Goal: Task Accomplishment & Management: Complete application form

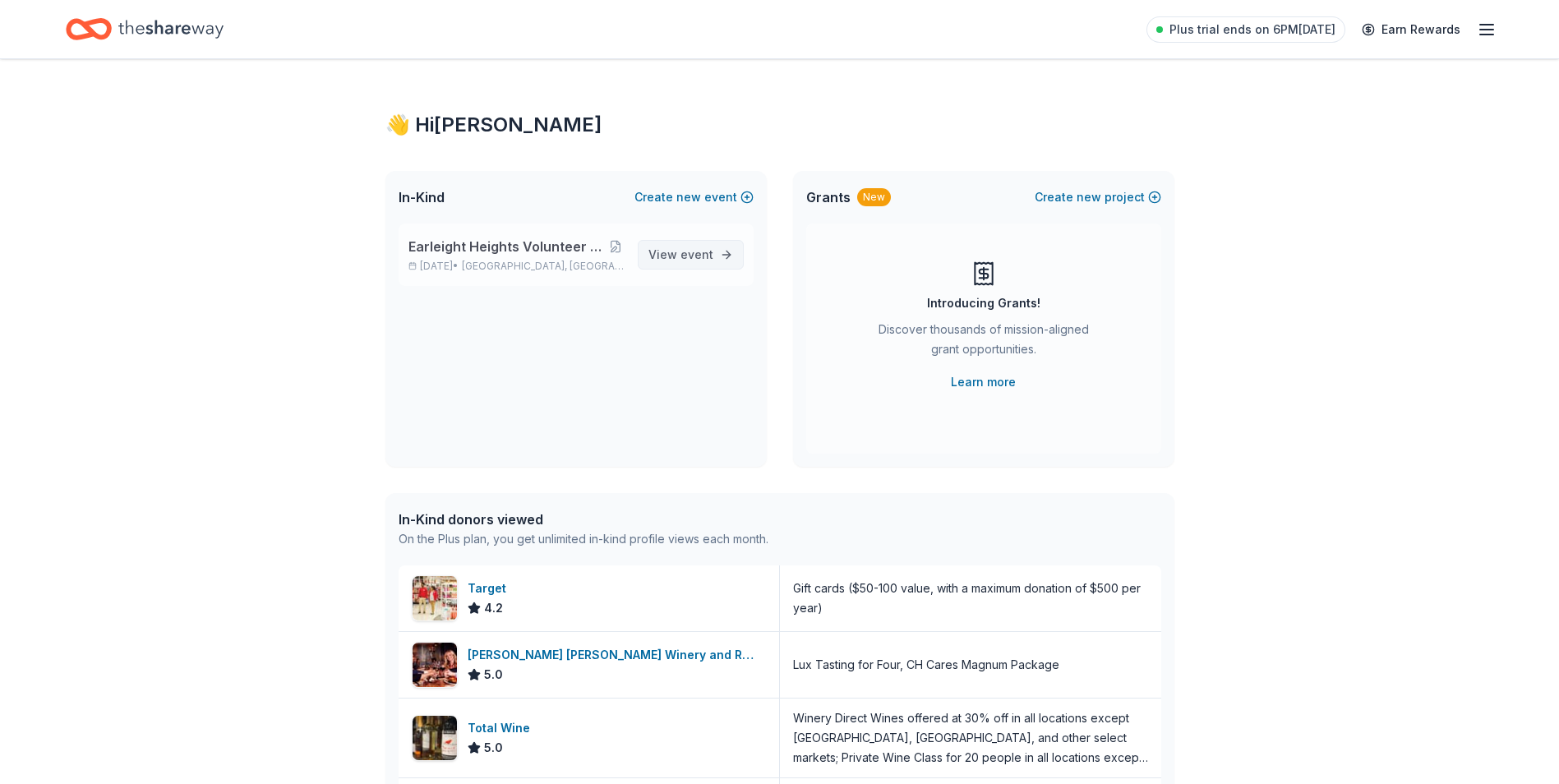
click at [681, 263] on span "View event" at bounding box center [681, 254] width 65 height 19
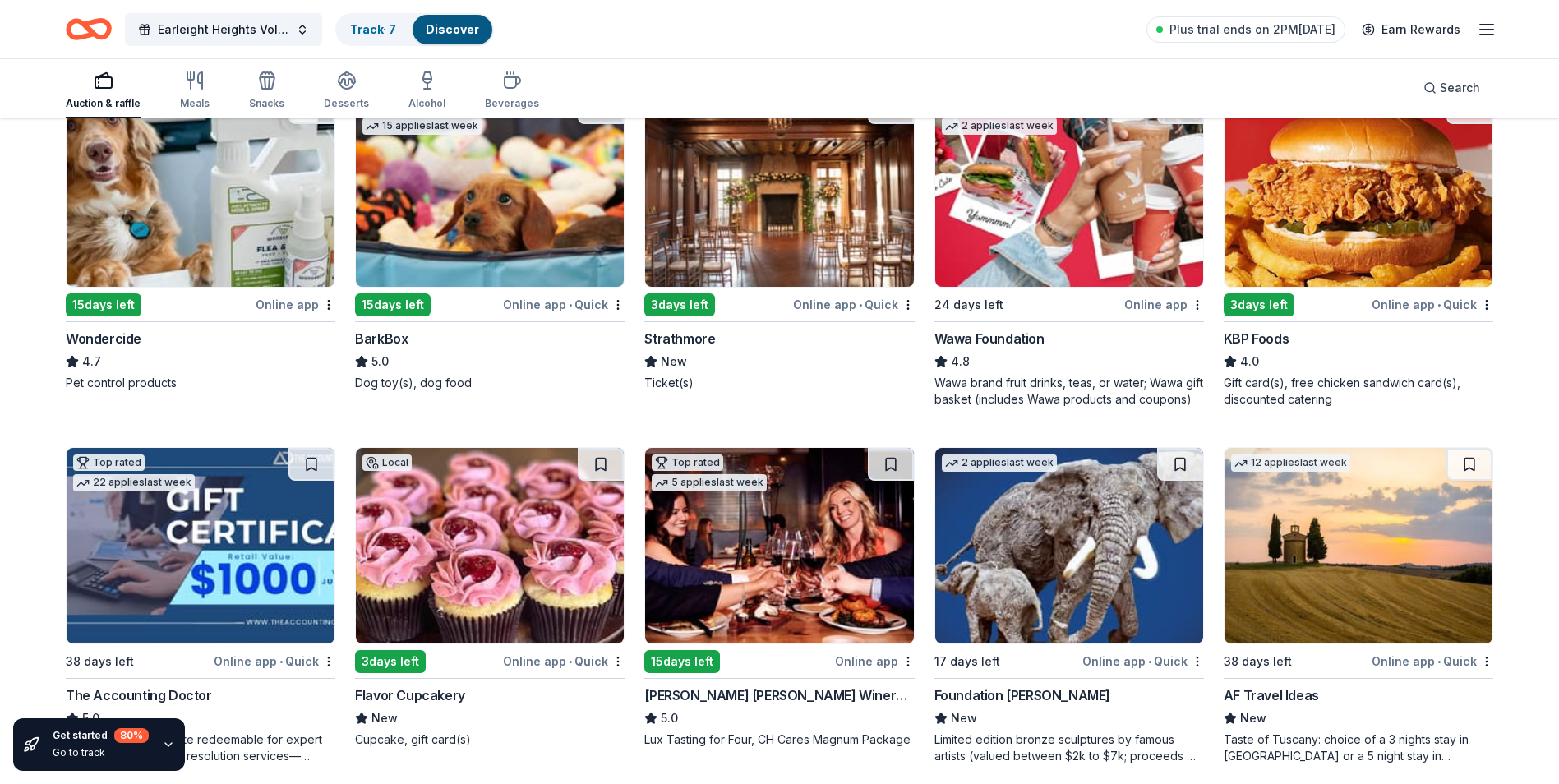
scroll to position [986, 0]
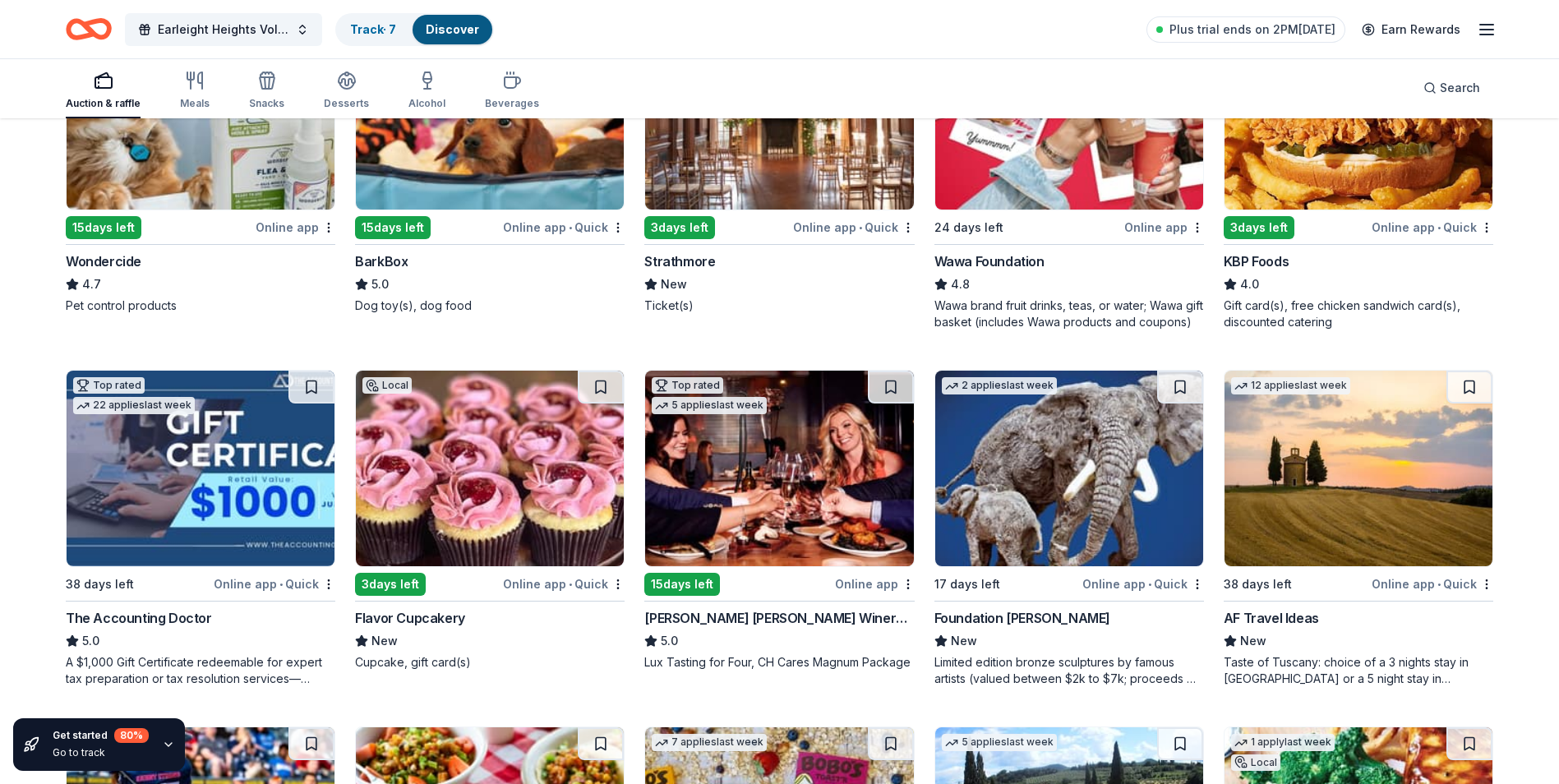
click at [421, 613] on div "Flavor Cupcakery" at bounding box center [410, 617] width 110 height 19
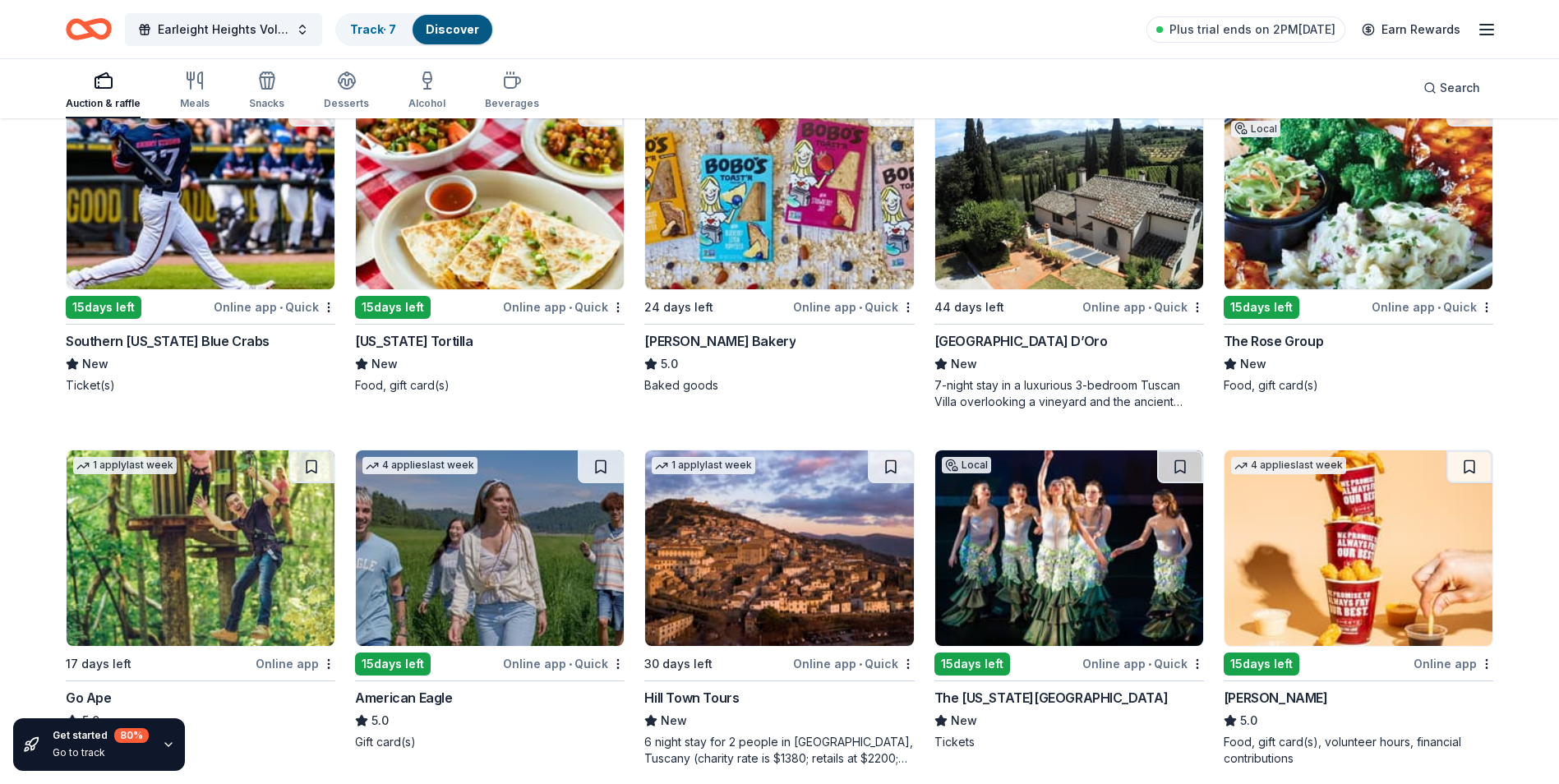
scroll to position [1643, 0]
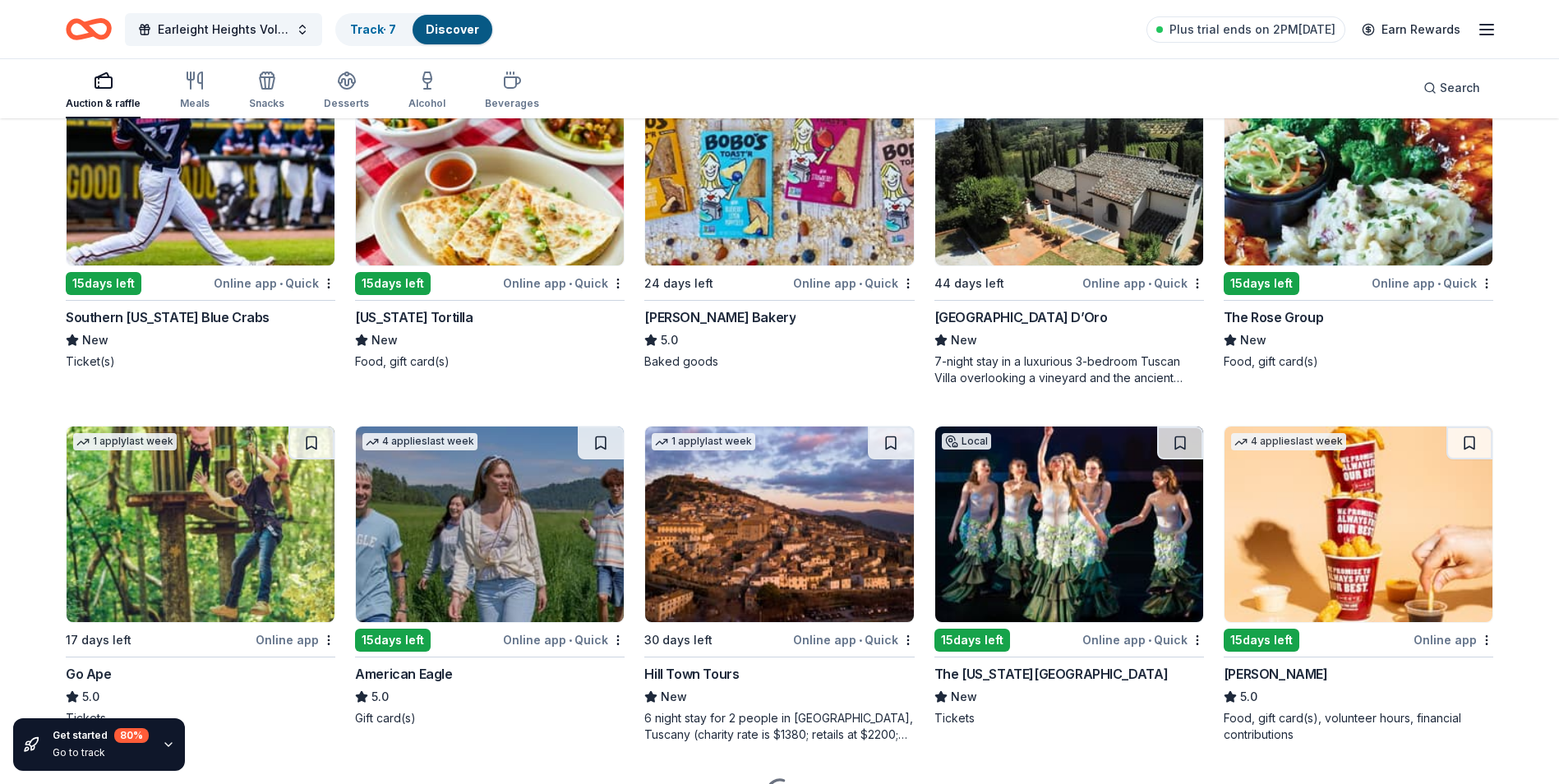
click at [176, 318] on div "Southern Maryland Blue Crabs" at bounding box center [168, 316] width 204 height 19
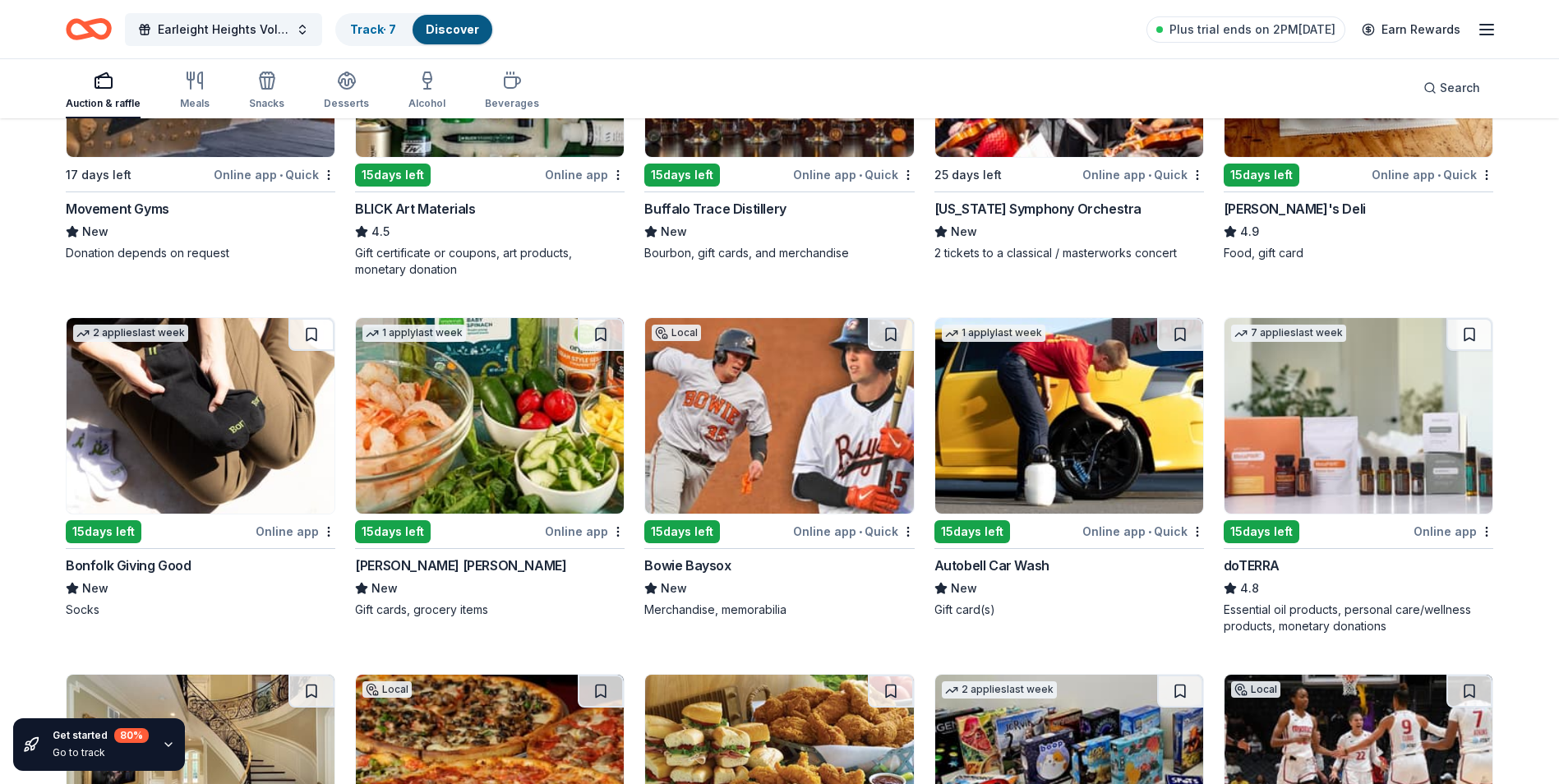
scroll to position [3538, 0]
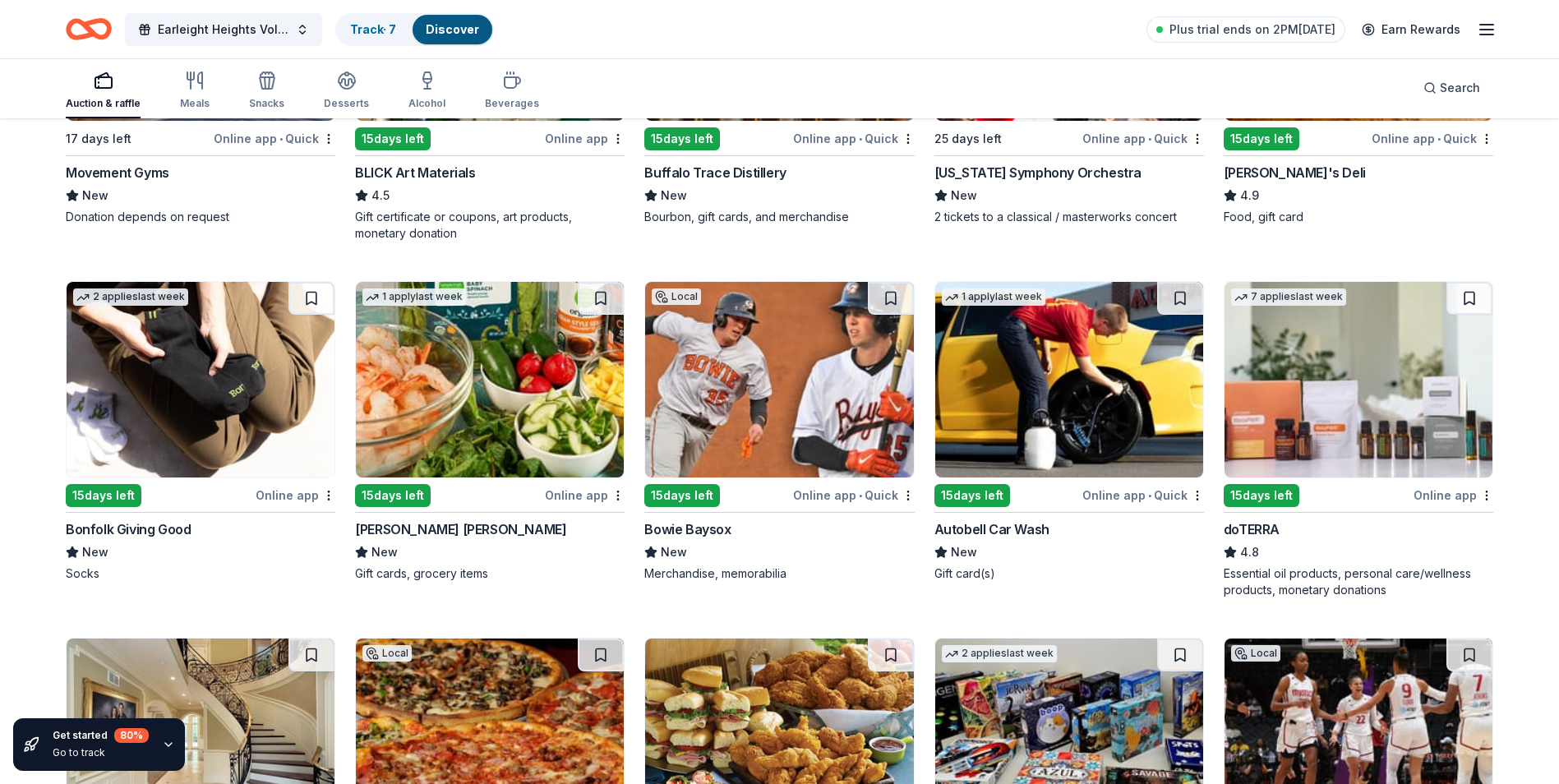
click at [701, 528] on div "Bowie Baysox" at bounding box center [687, 529] width 86 height 19
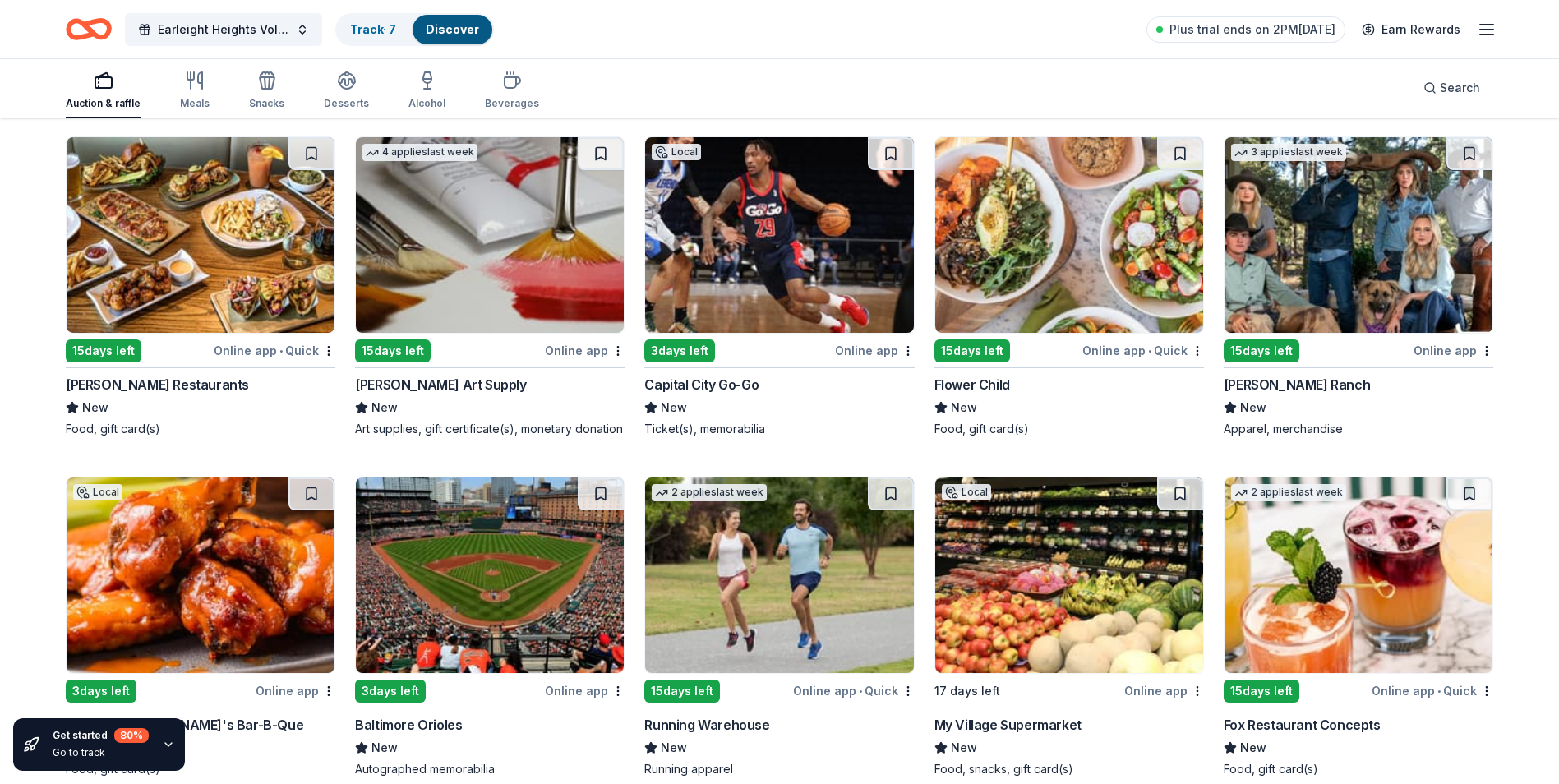
scroll to position [4524, 0]
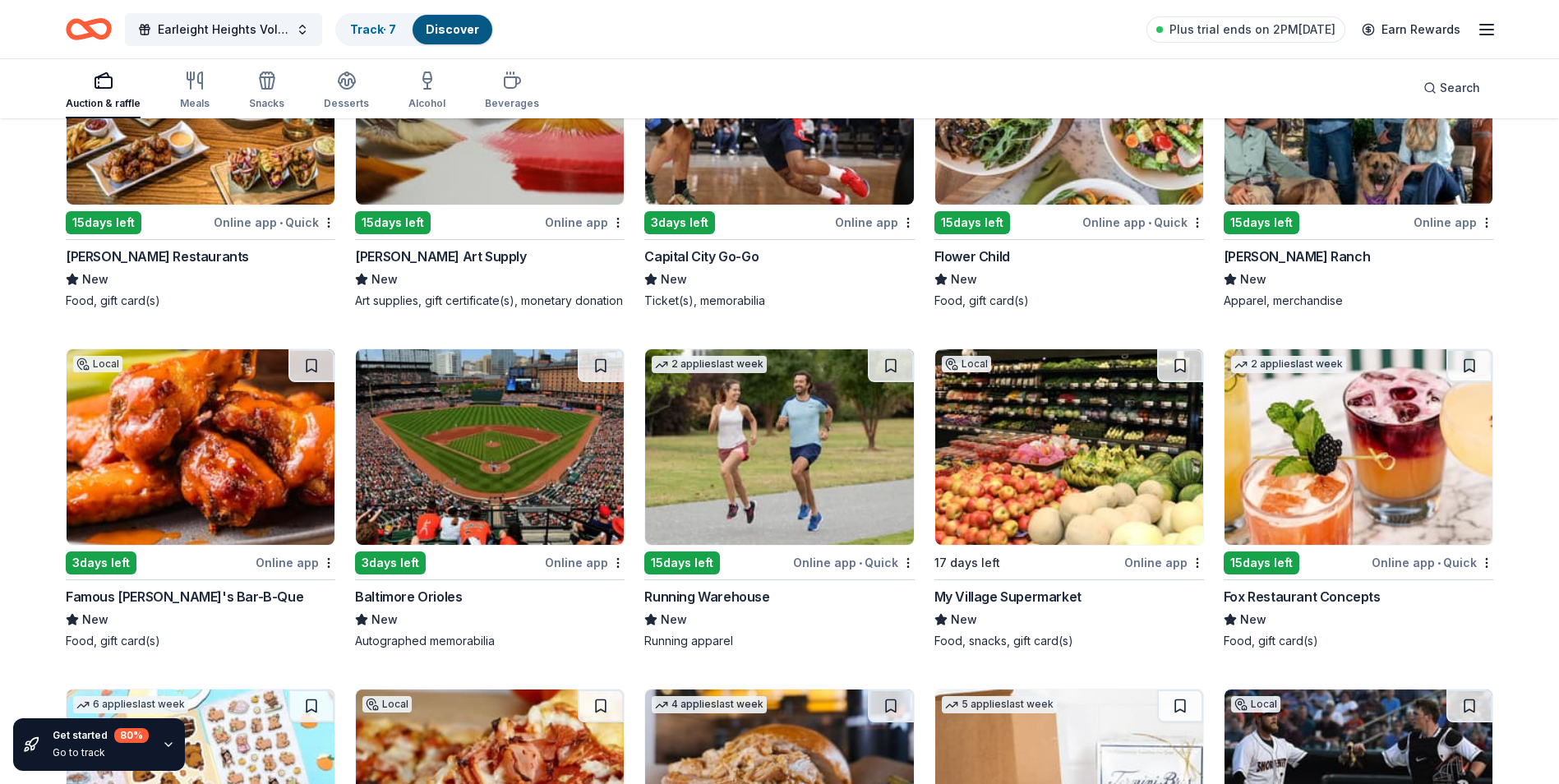
click at [424, 606] on div "Baltimore Orioles" at bounding box center [408, 596] width 107 height 19
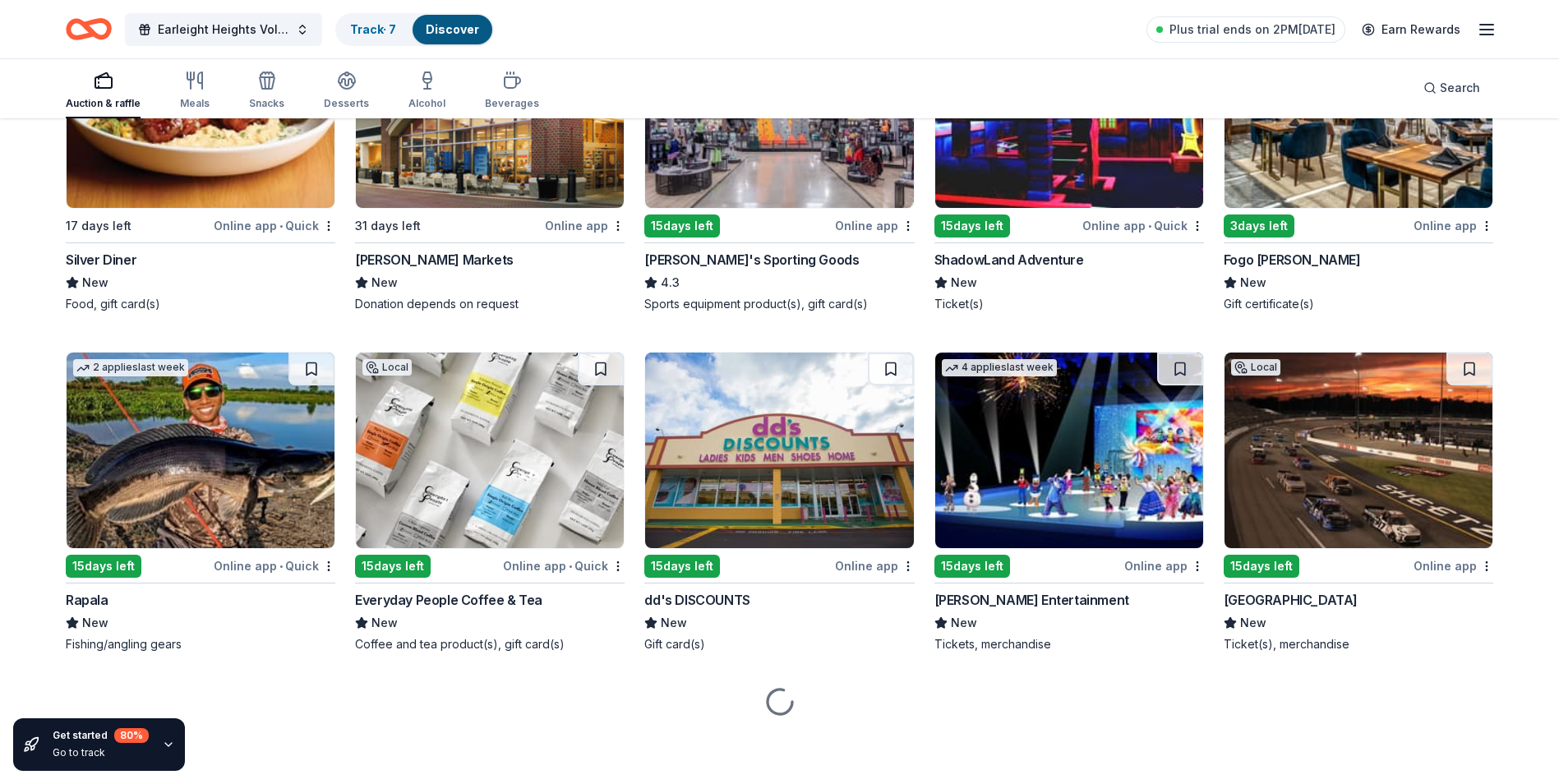
scroll to position [5914, 0]
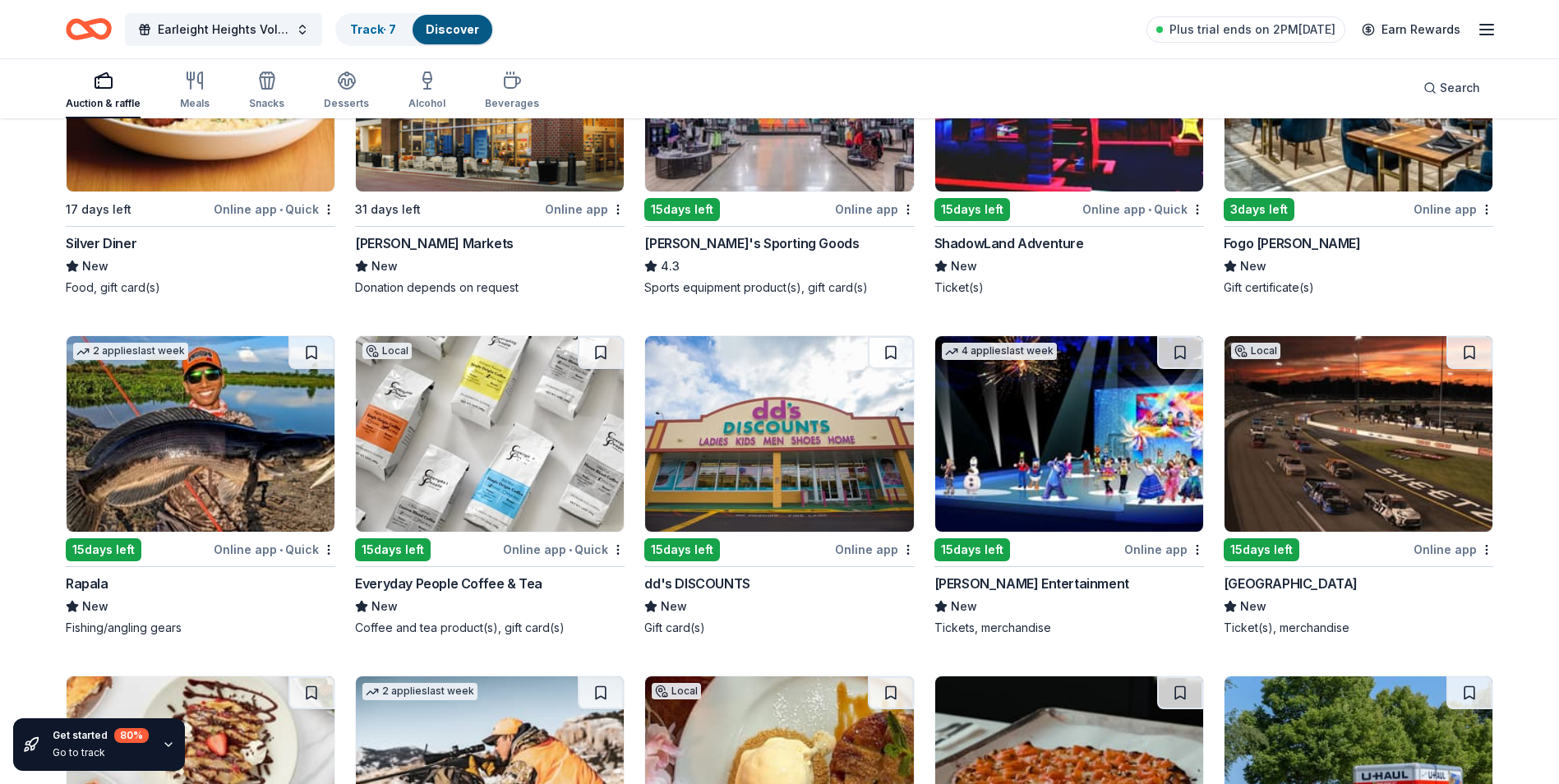
click at [1281, 593] on div "[GEOGRAPHIC_DATA]" at bounding box center [1291, 583] width 134 height 19
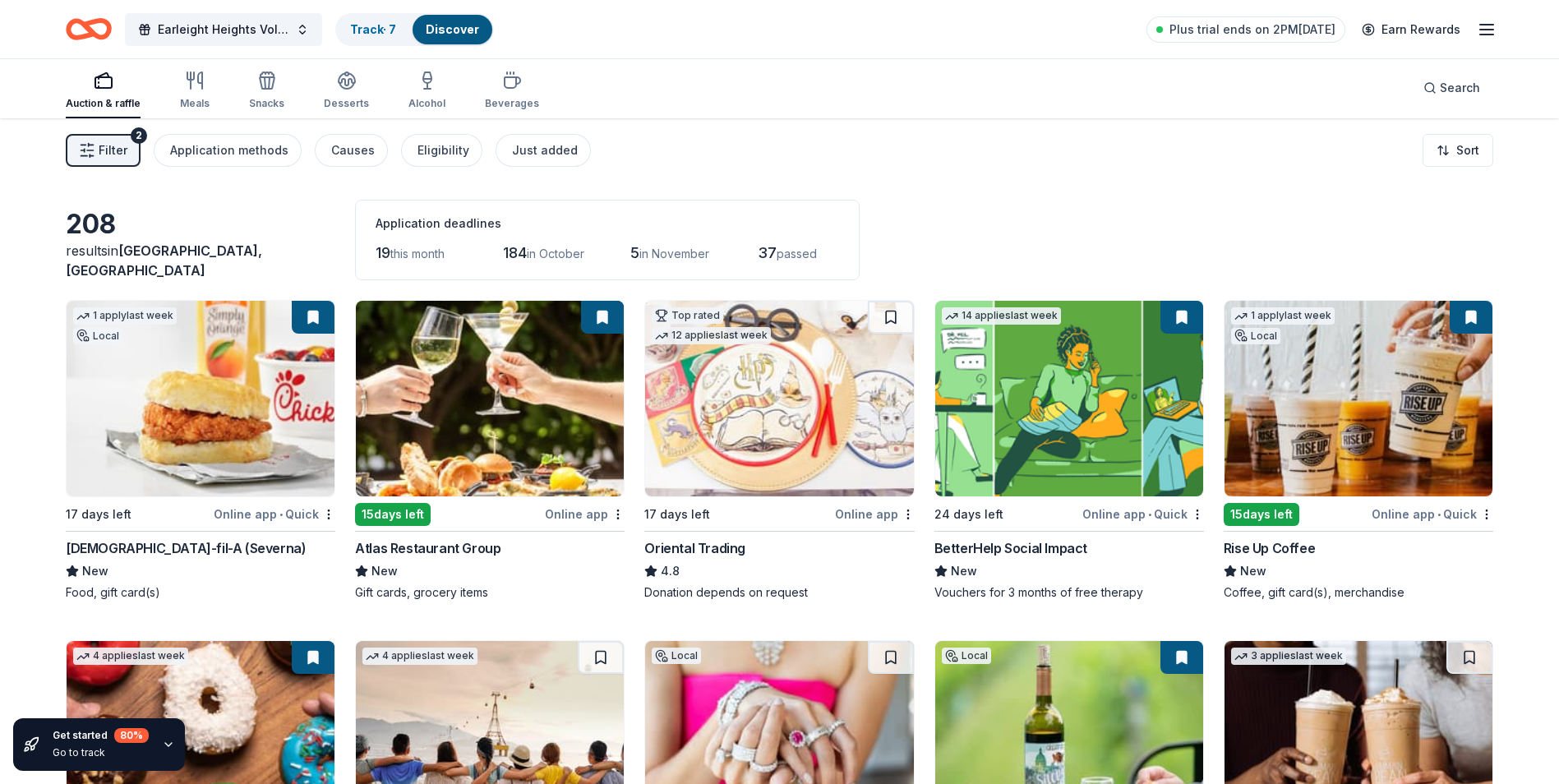
scroll to position [0, 0]
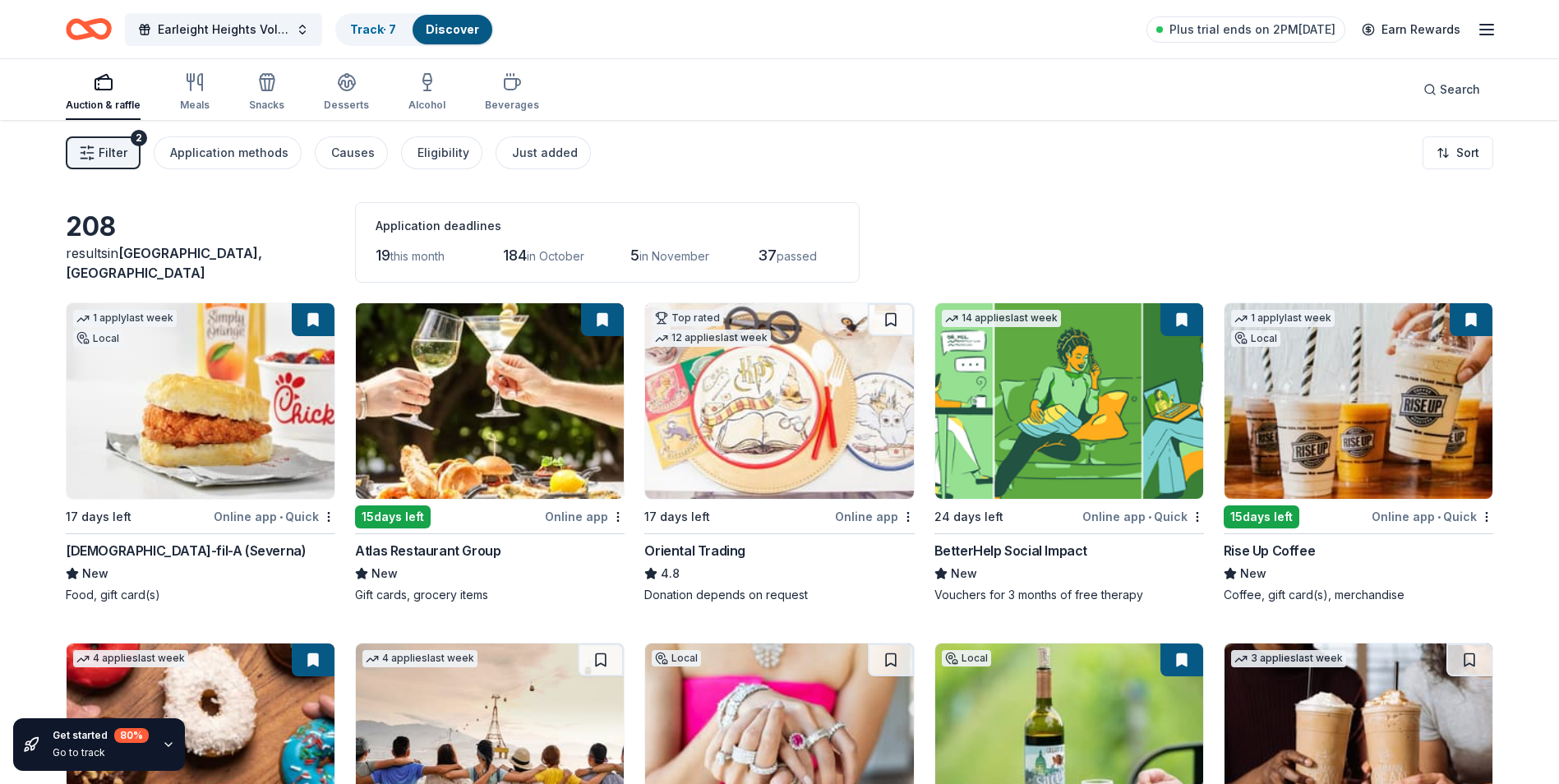
click at [1480, 314] on button at bounding box center [1471, 319] width 43 height 32
click at [1475, 321] on button at bounding box center [1471, 319] width 43 height 32
click at [327, 515] on html "Earleight Heights Volunteer Fire Company Bull & Oyster Roast Track · 7 Discover…" at bounding box center [780, 392] width 1559 height 784
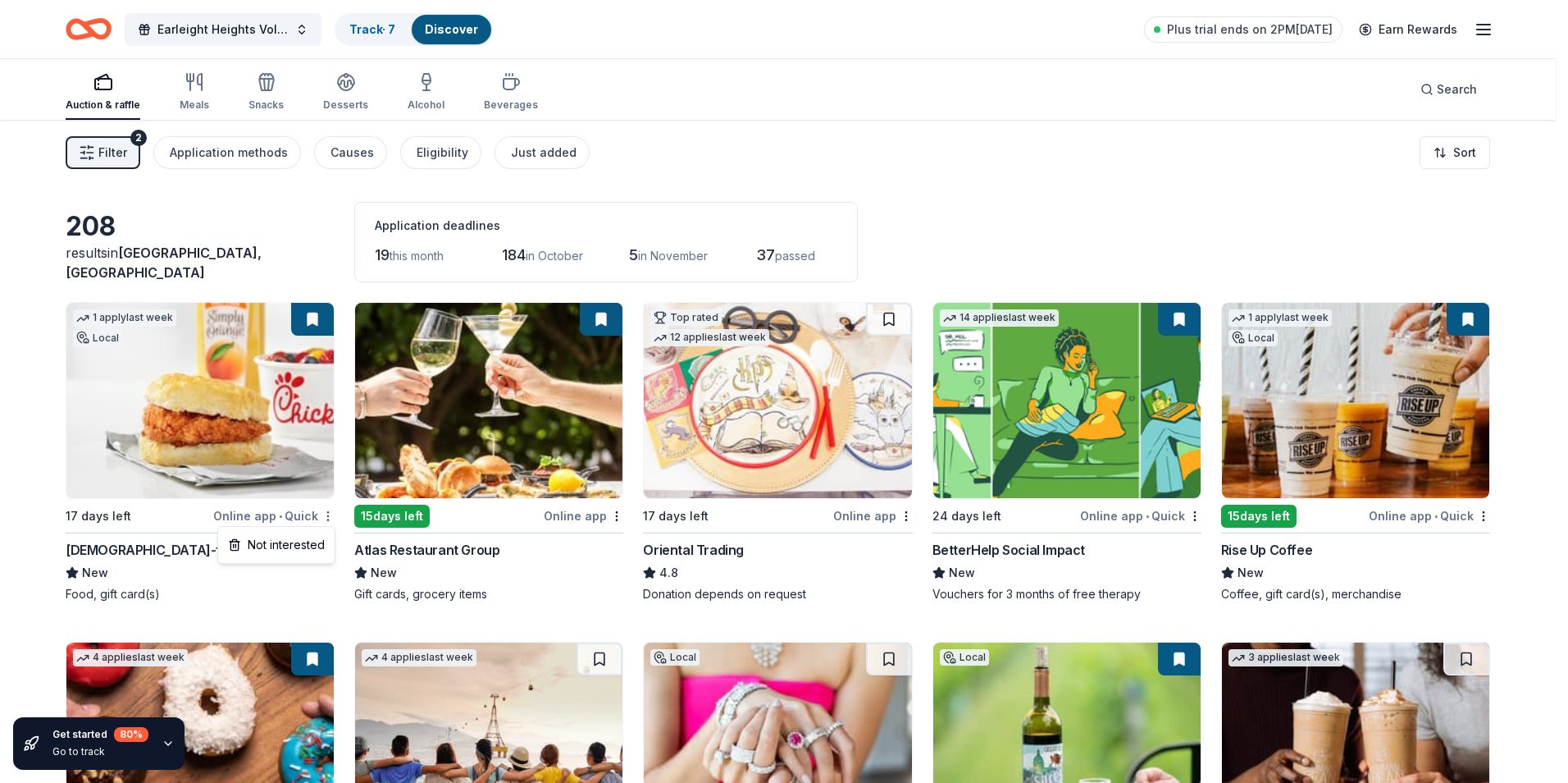
click at [326, 514] on html "Earleight Heights Volunteer Fire Company Bull & Oyster Roast Track · 7 Discover…" at bounding box center [784, 391] width 1568 height 783
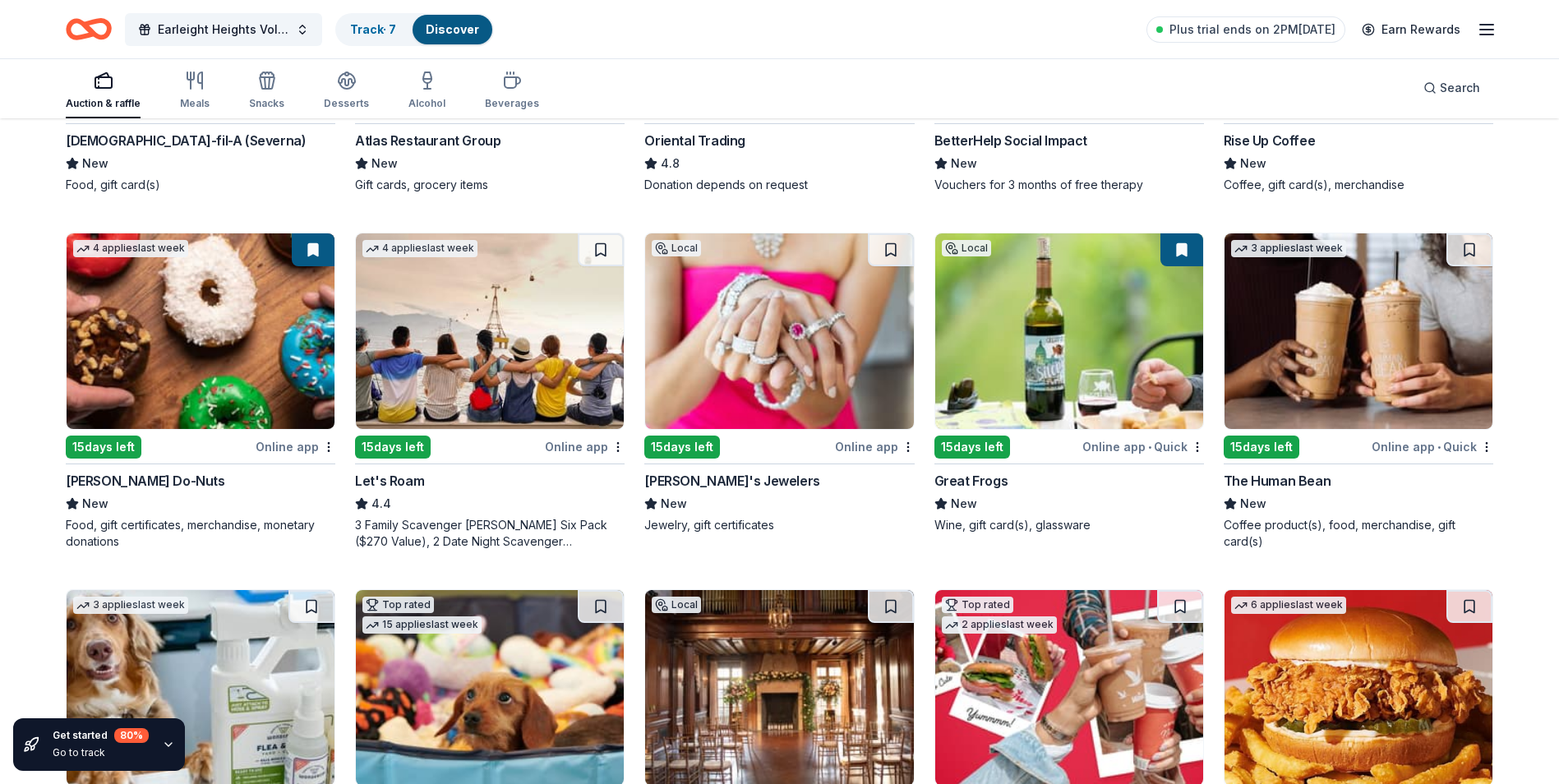
scroll to position [411, 0]
click at [193, 90] on icon "button" at bounding box center [194, 80] width 19 height 19
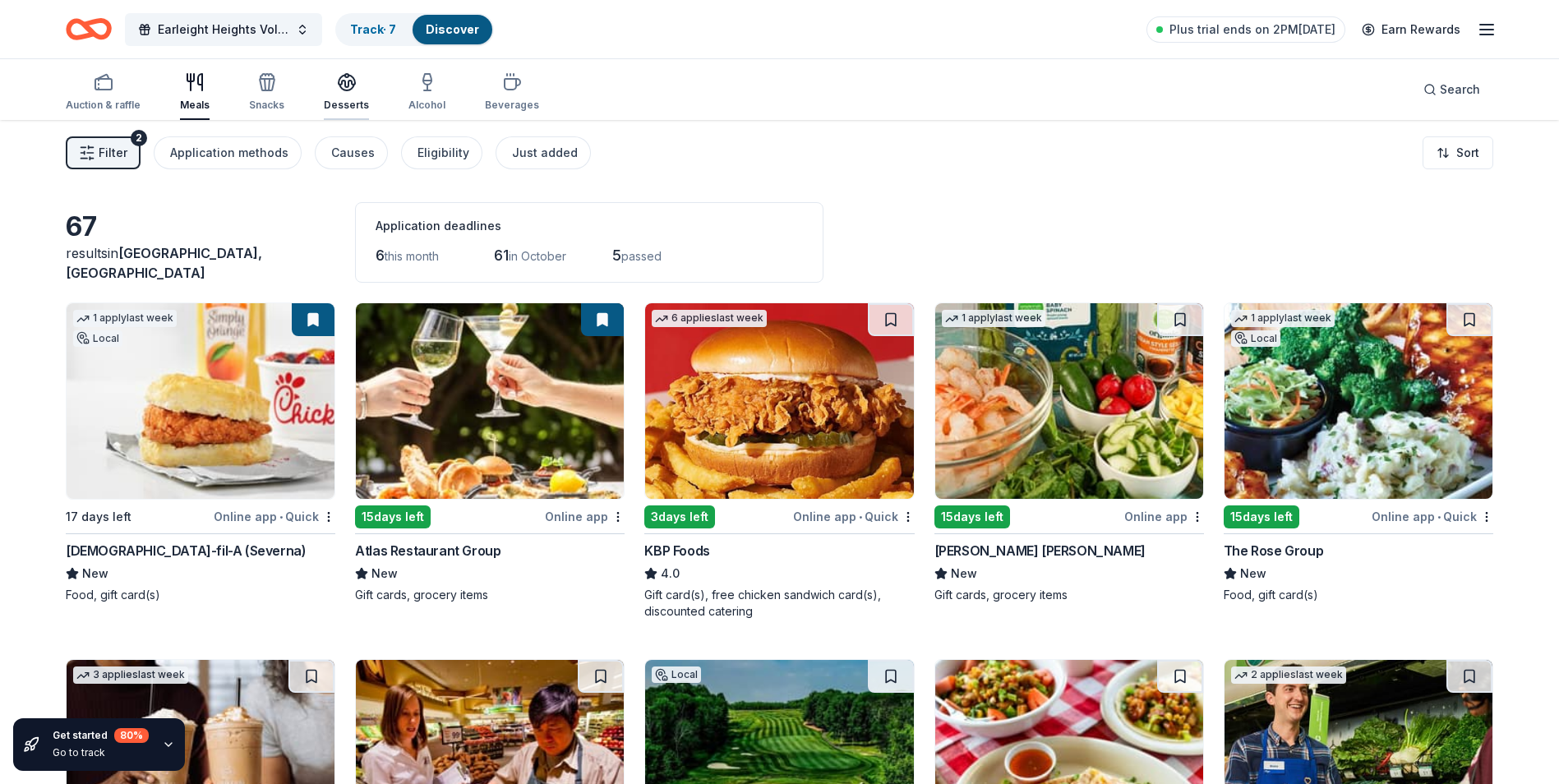
click at [347, 88] on icon "button" at bounding box center [346, 82] width 19 height 19
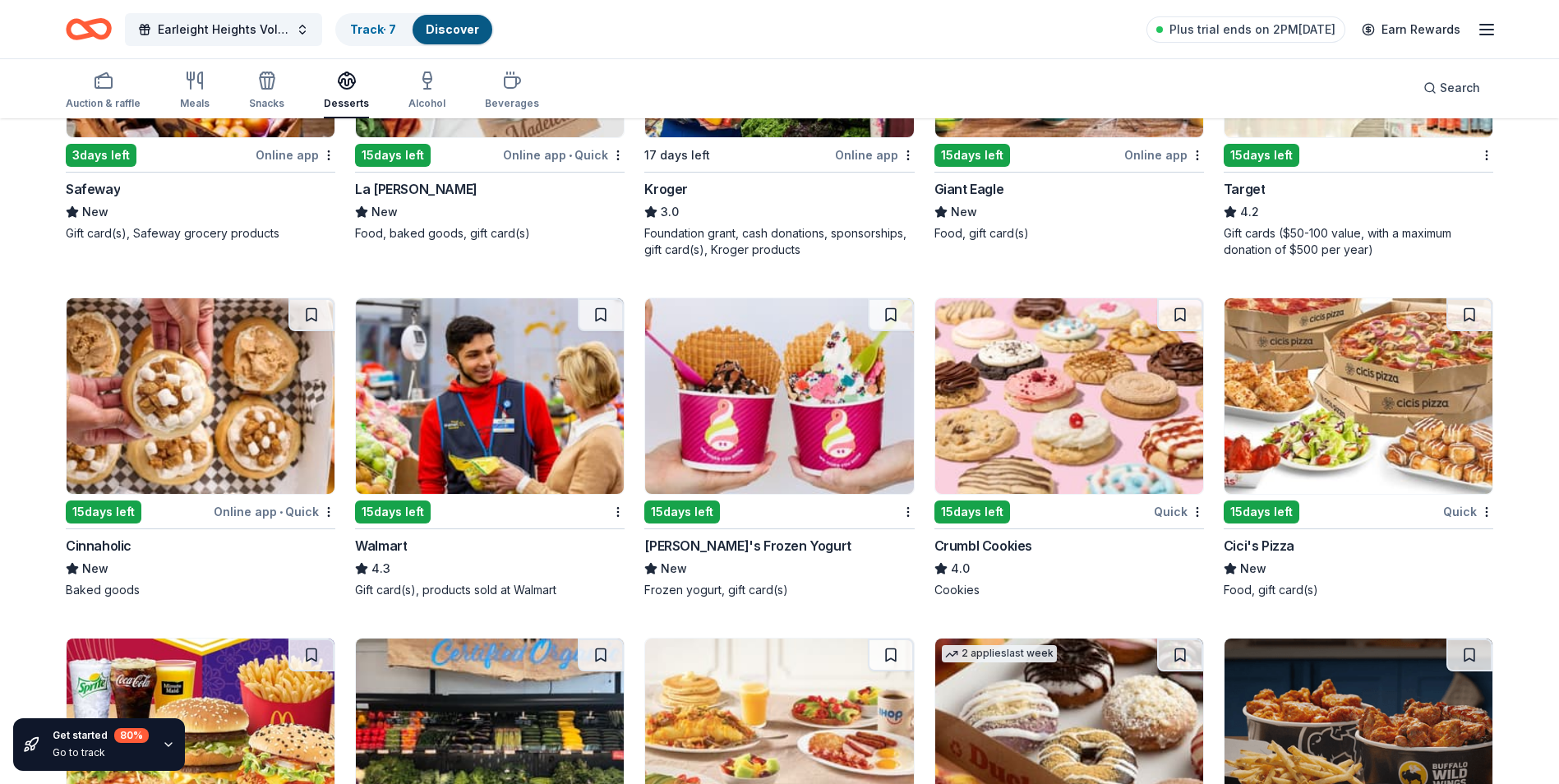
scroll to position [1411, 0]
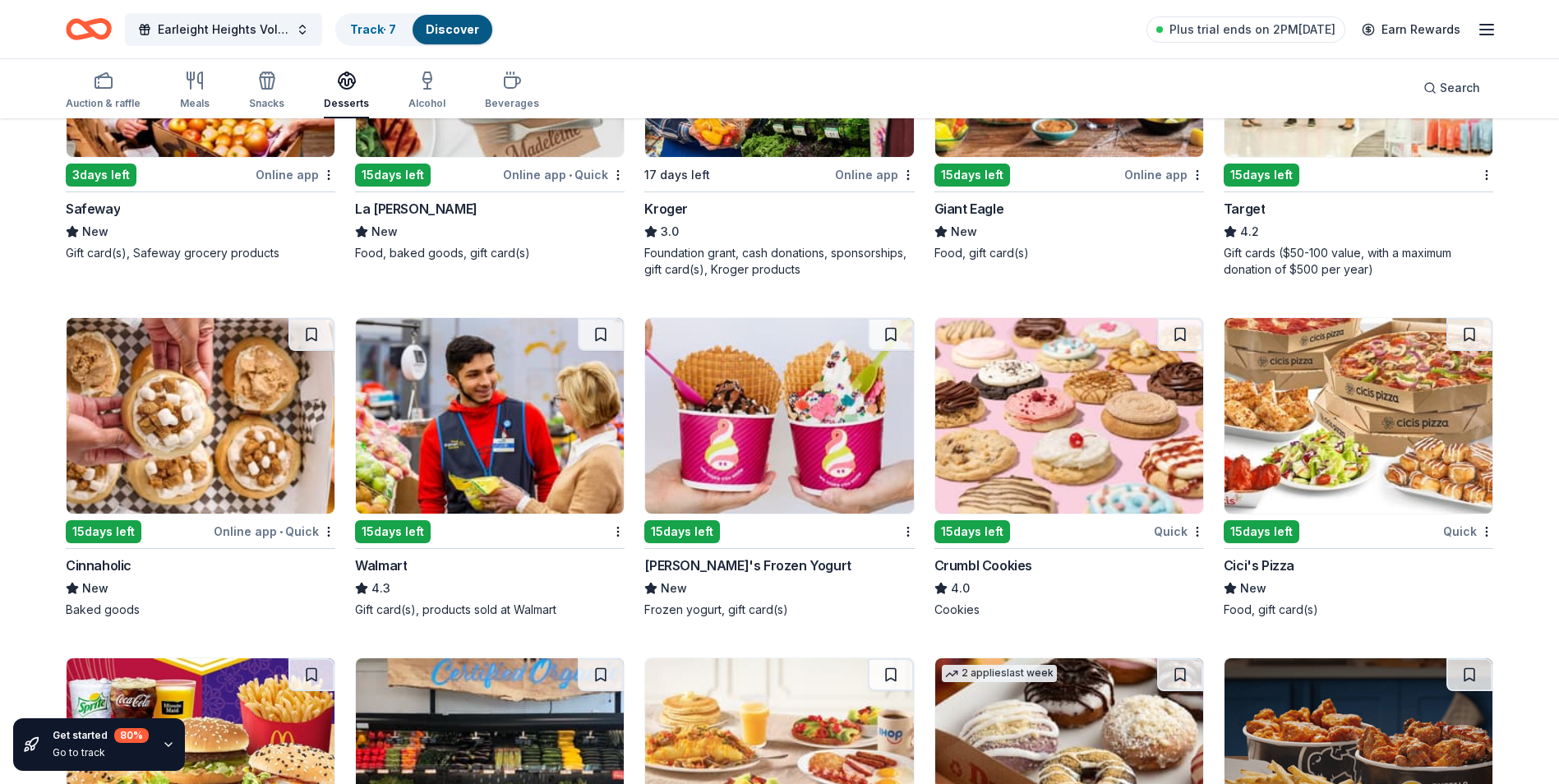
click at [92, 556] on div "Cinnaholic" at bounding box center [98, 565] width 66 height 19
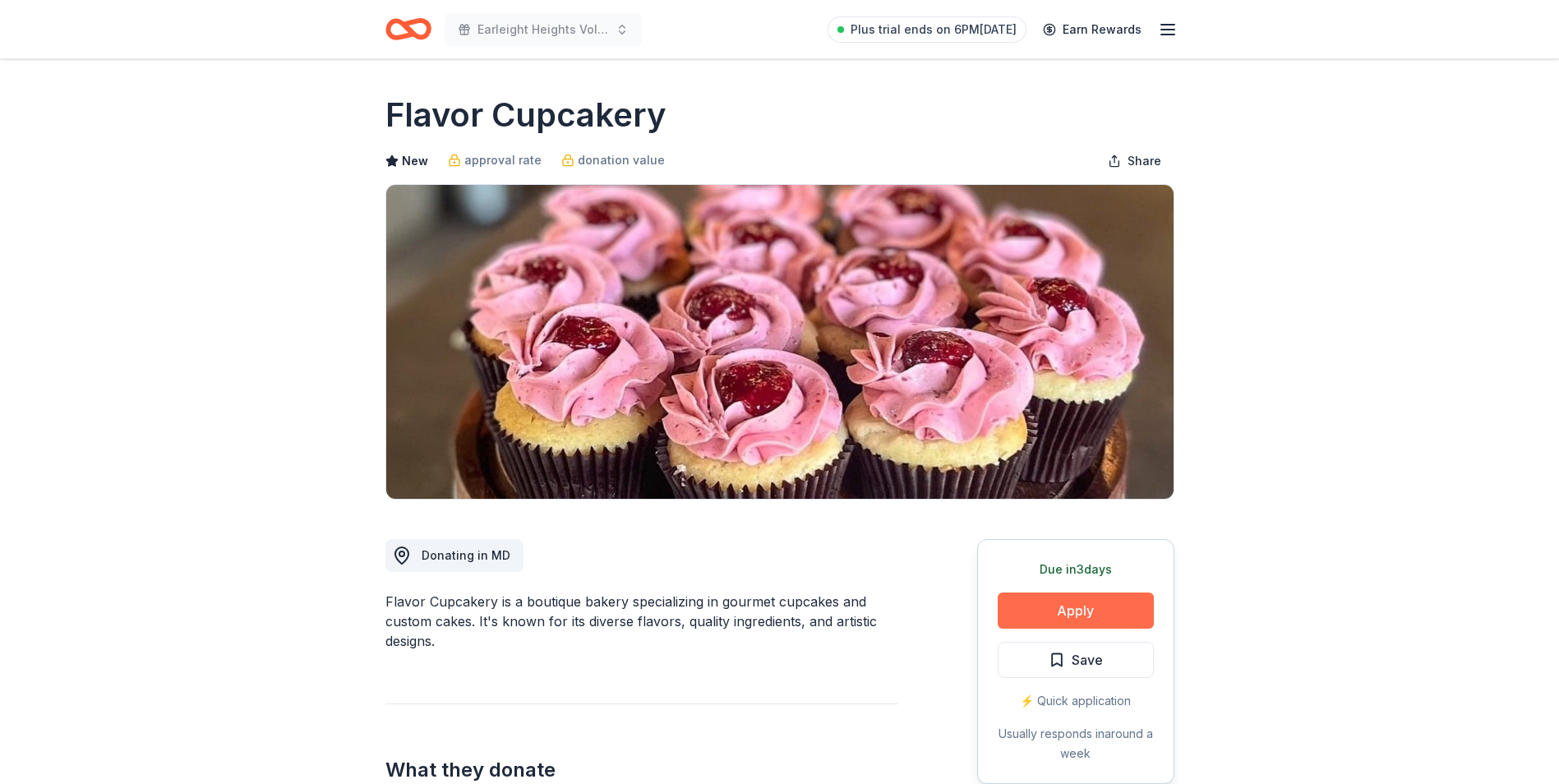
click at [1090, 606] on button "Apply" at bounding box center [1076, 610] width 156 height 36
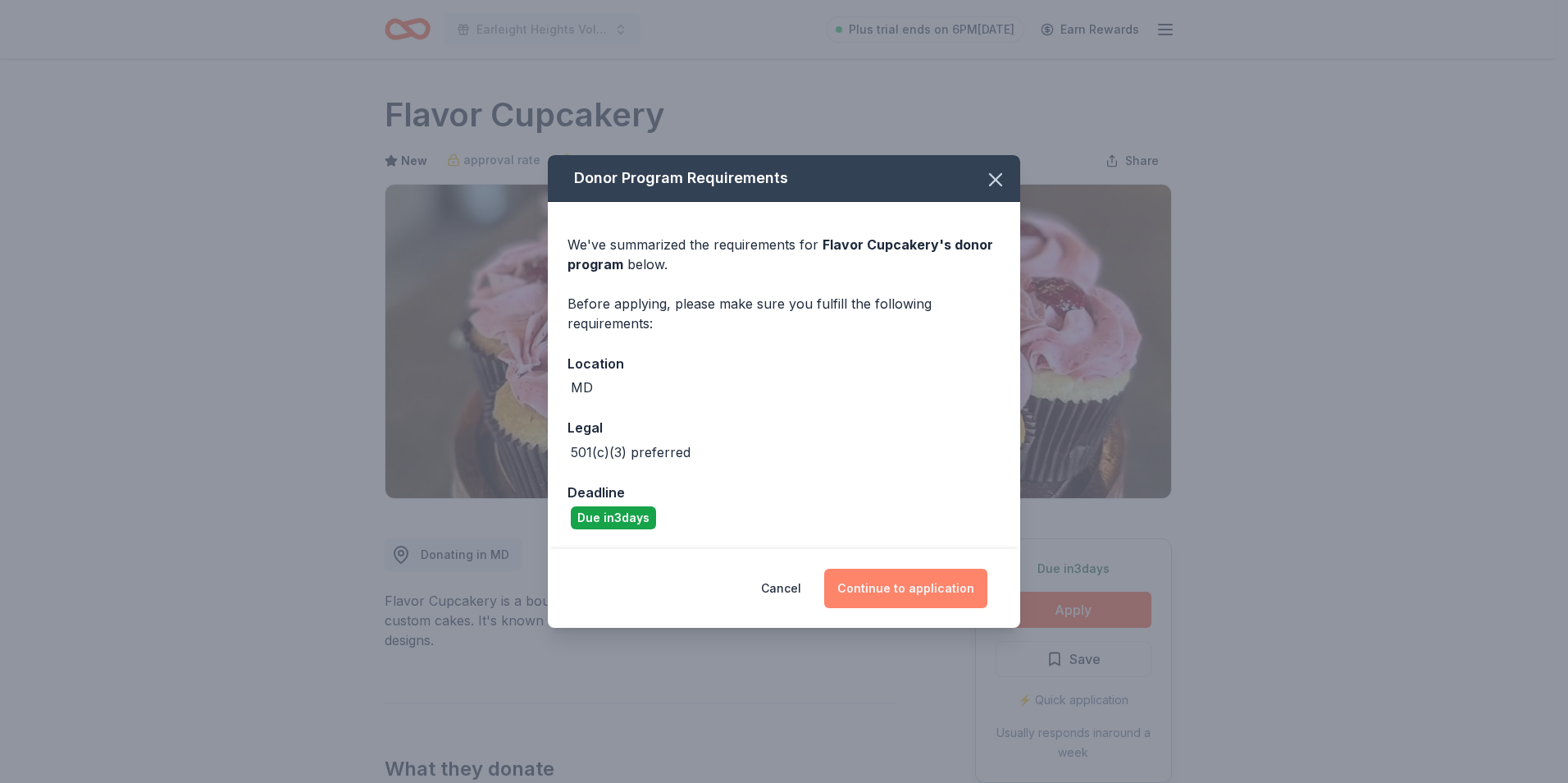
click at [941, 591] on button "Continue to application" at bounding box center [906, 588] width 163 height 40
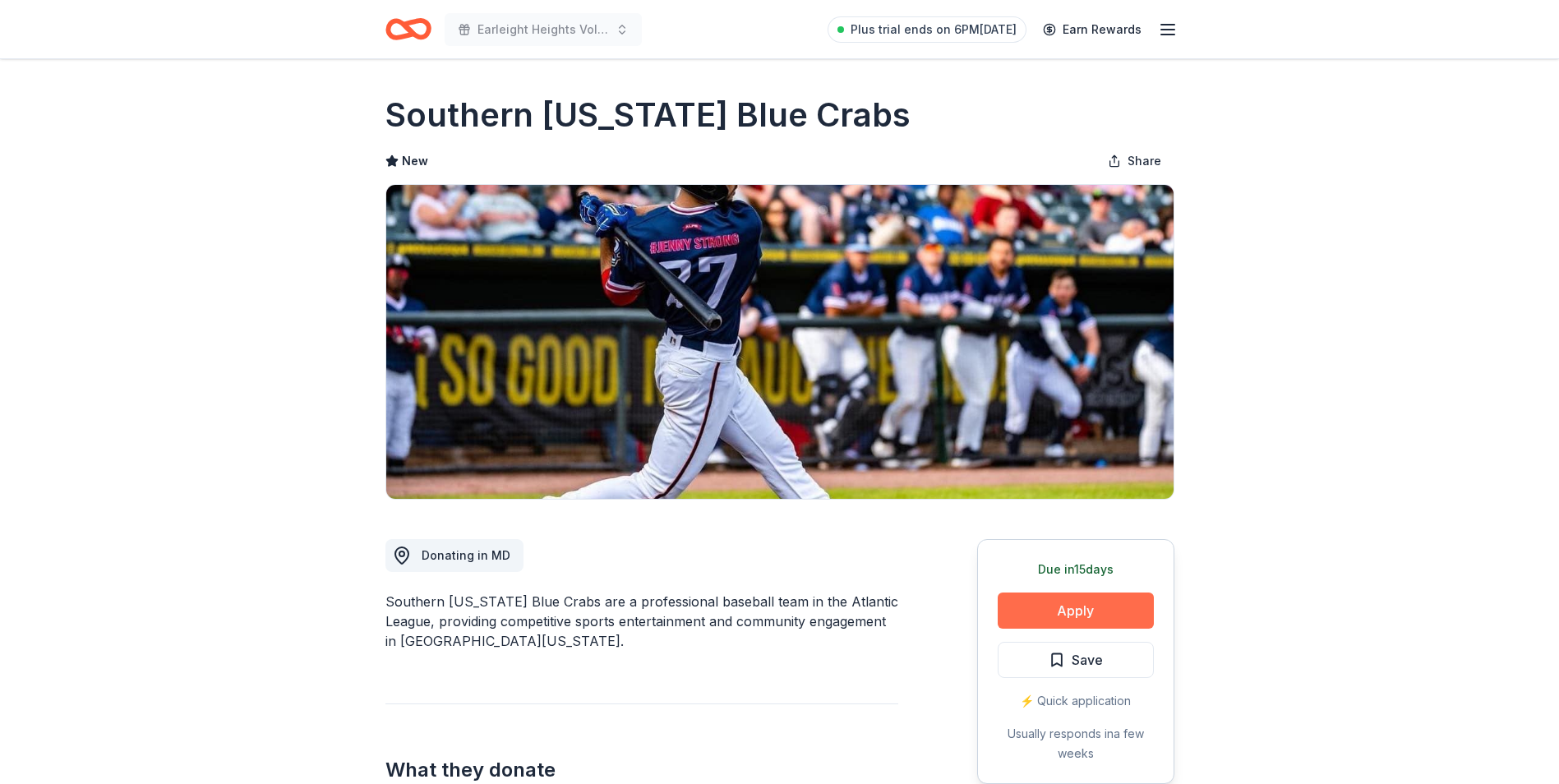
click at [1110, 607] on button "Apply" at bounding box center [1076, 610] width 156 height 36
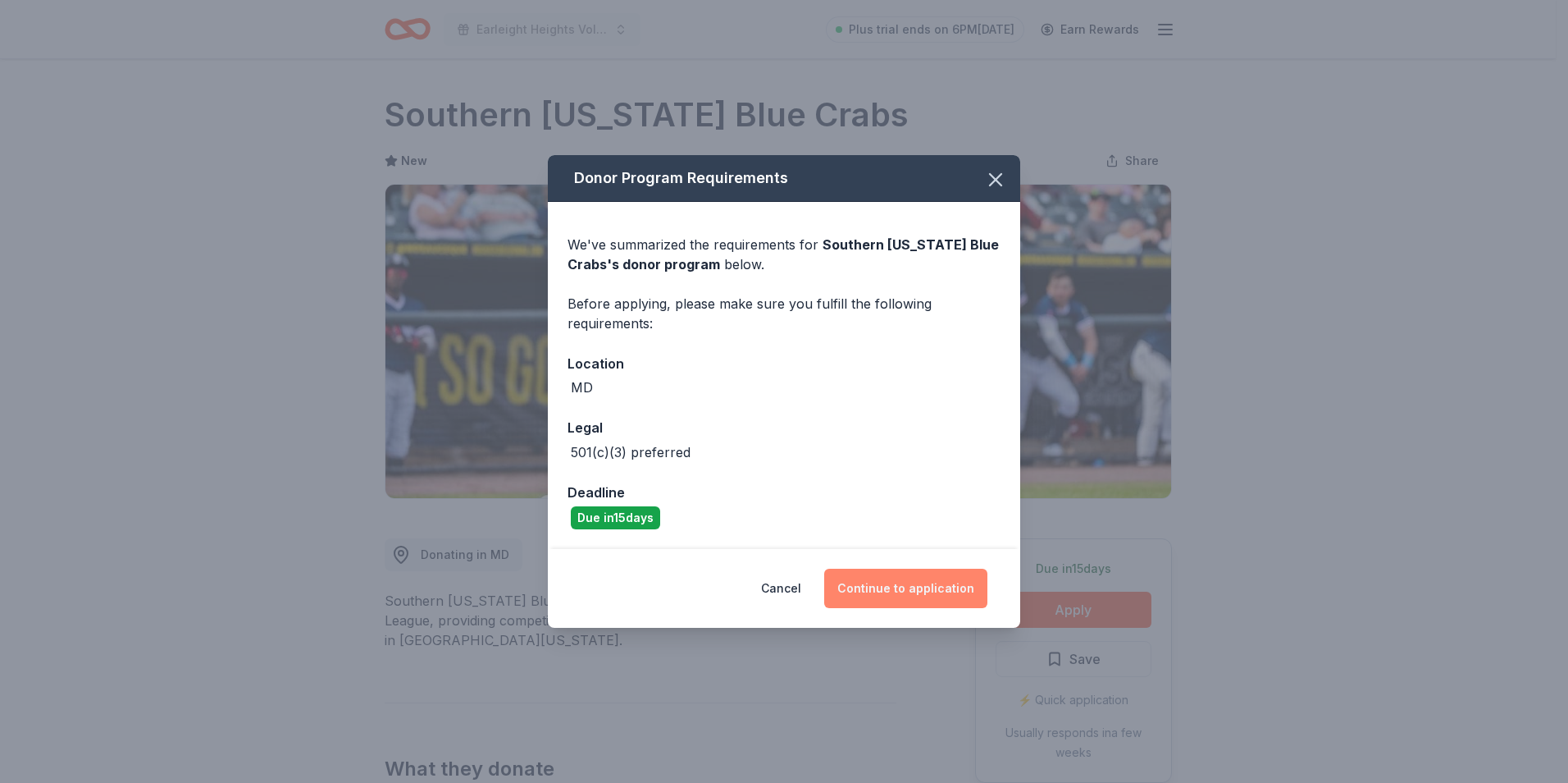
click at [906, 584] on button "Continue to application" at bounding box center [906, 588] width 163 height 40
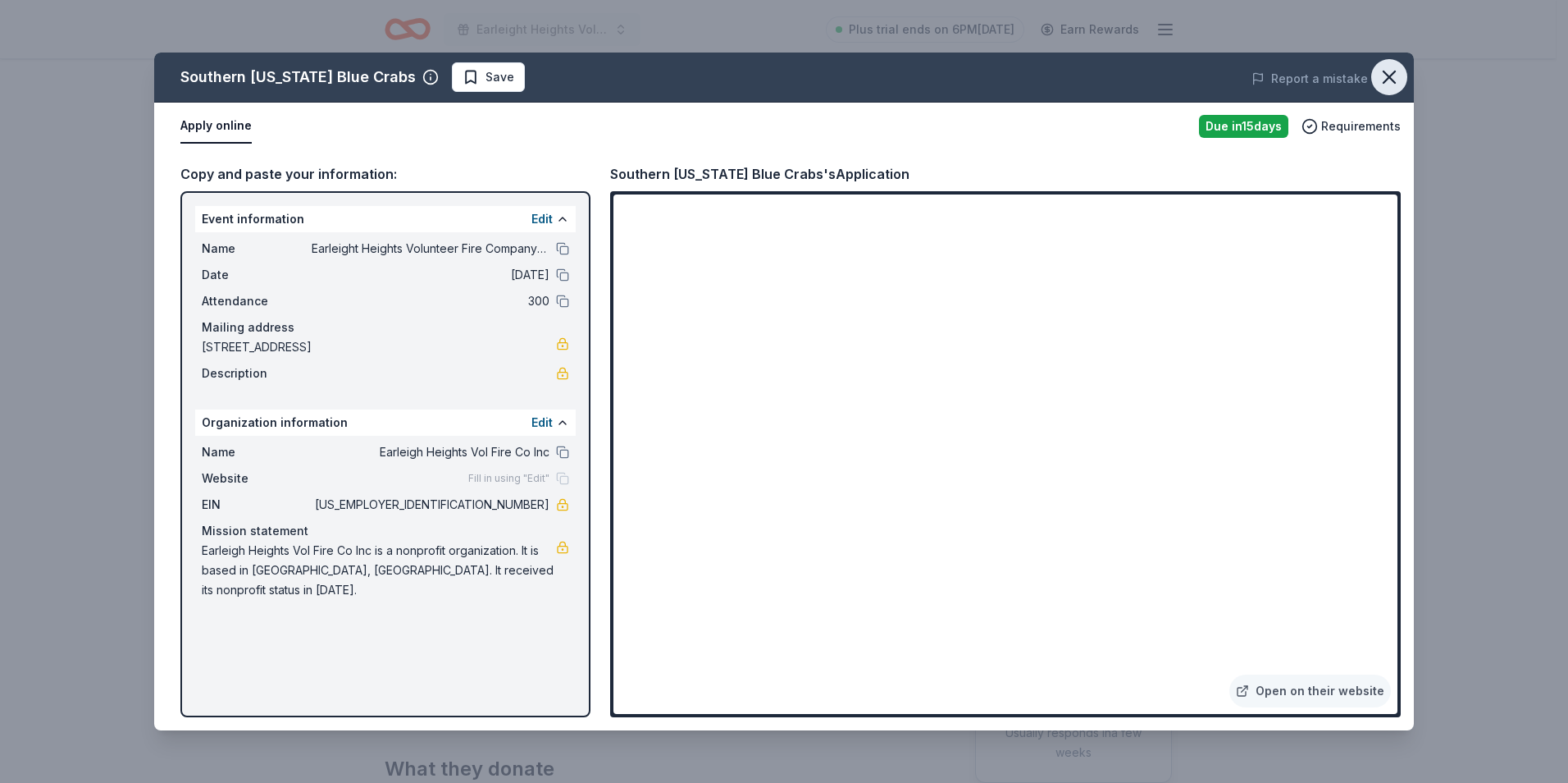
click at [1383, 82] on icon "button" at bounding box center [1389, 77] width 23 height 23
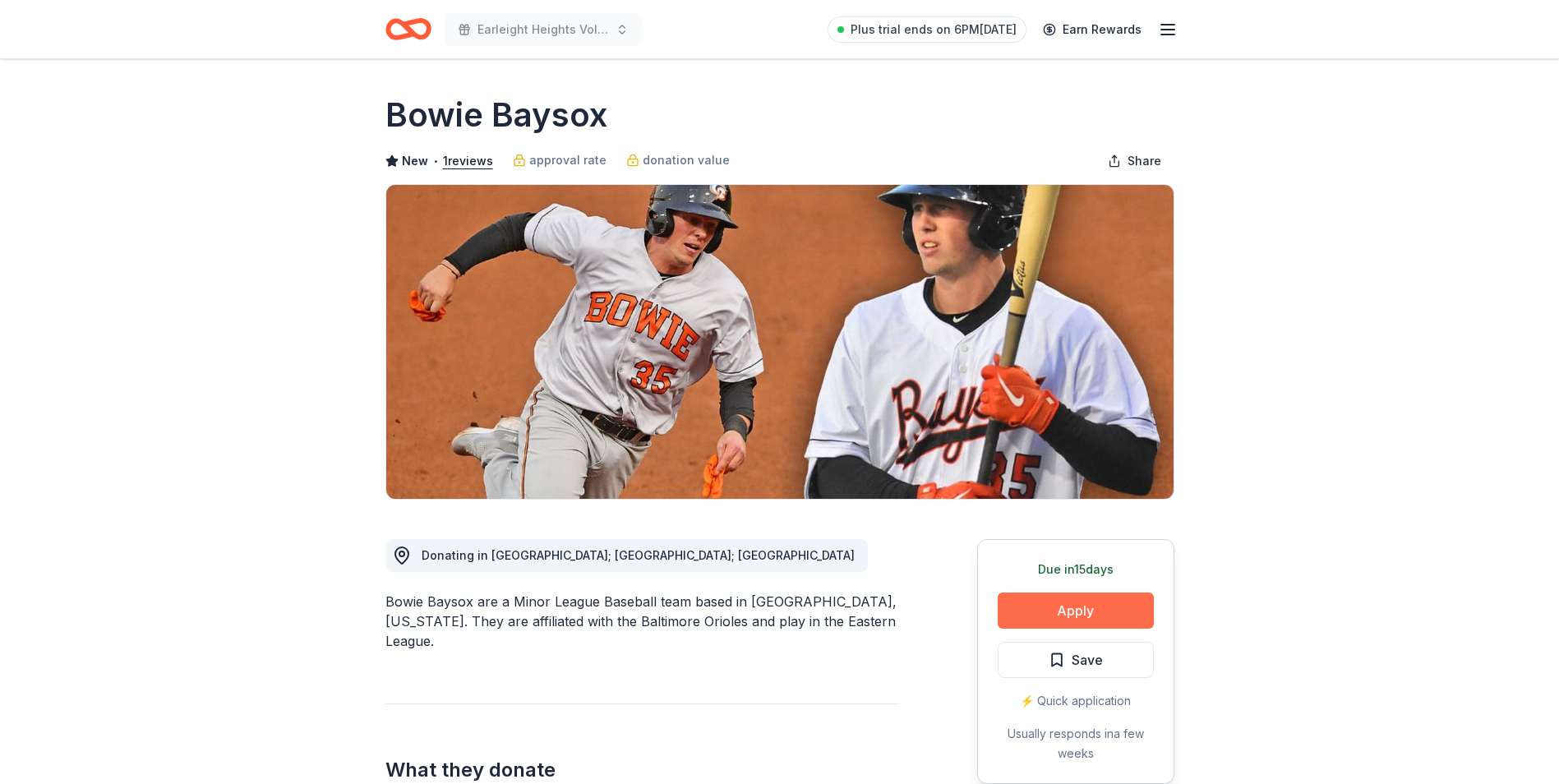
click at [1027, 606] on button "Apply" at bounding box center [1076, 610] width 156 height 36
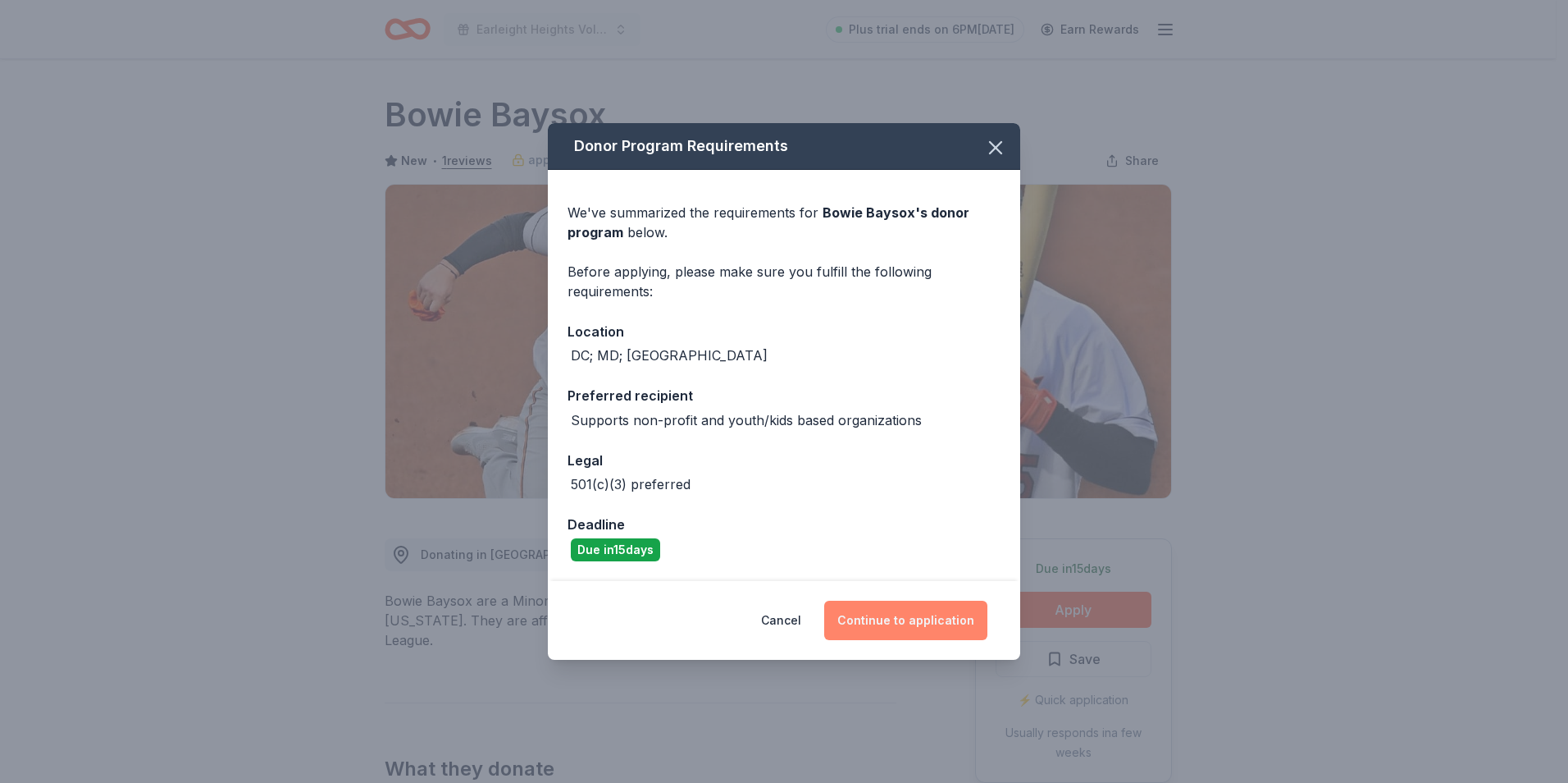
click at [933, 620] on button "Continue to application" at bounding box center [906, 620] width 163 height 40
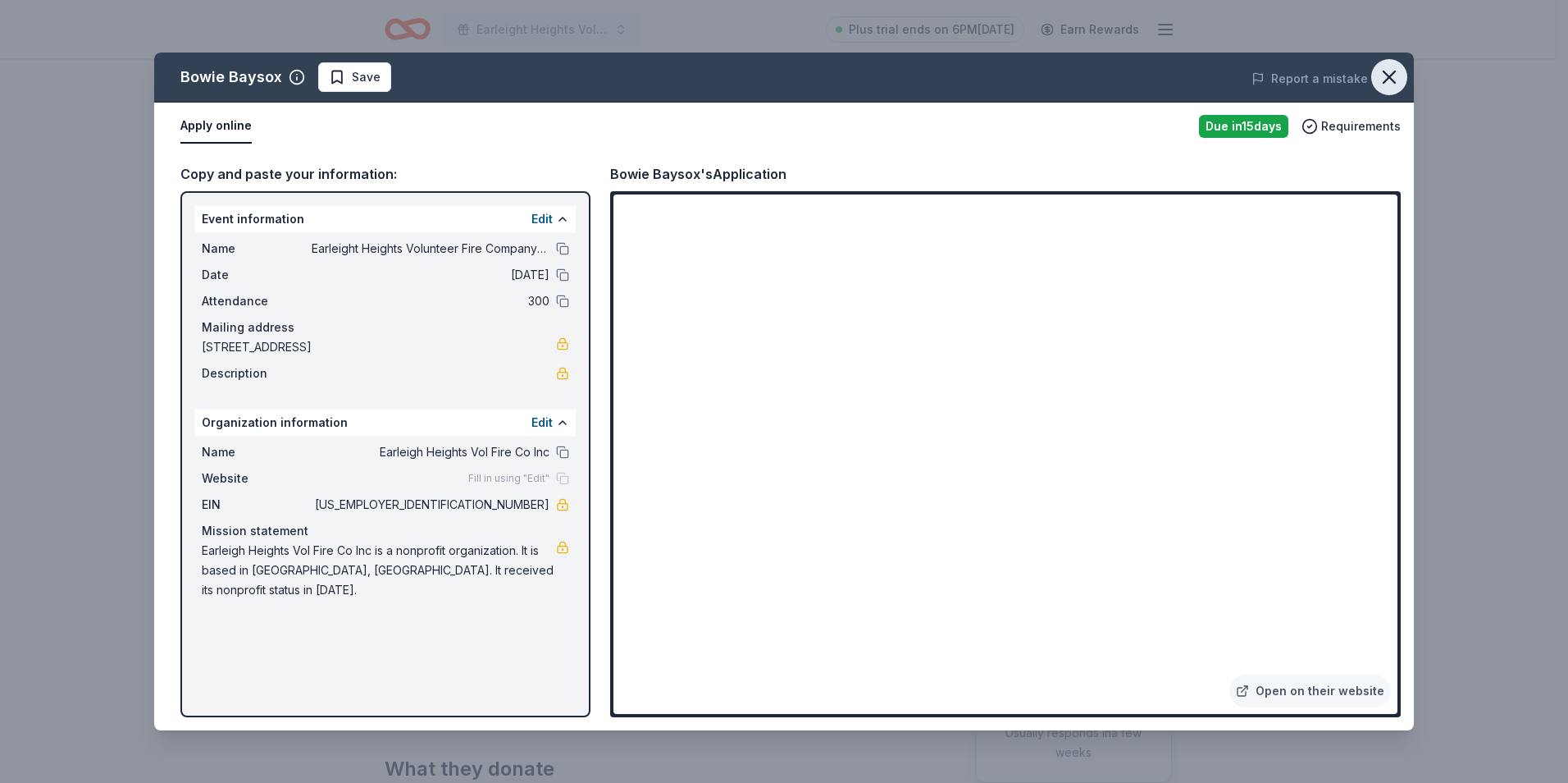
click at [1381, 86] on icon "button" at bounding box center [1389, 77] width 23 height 23
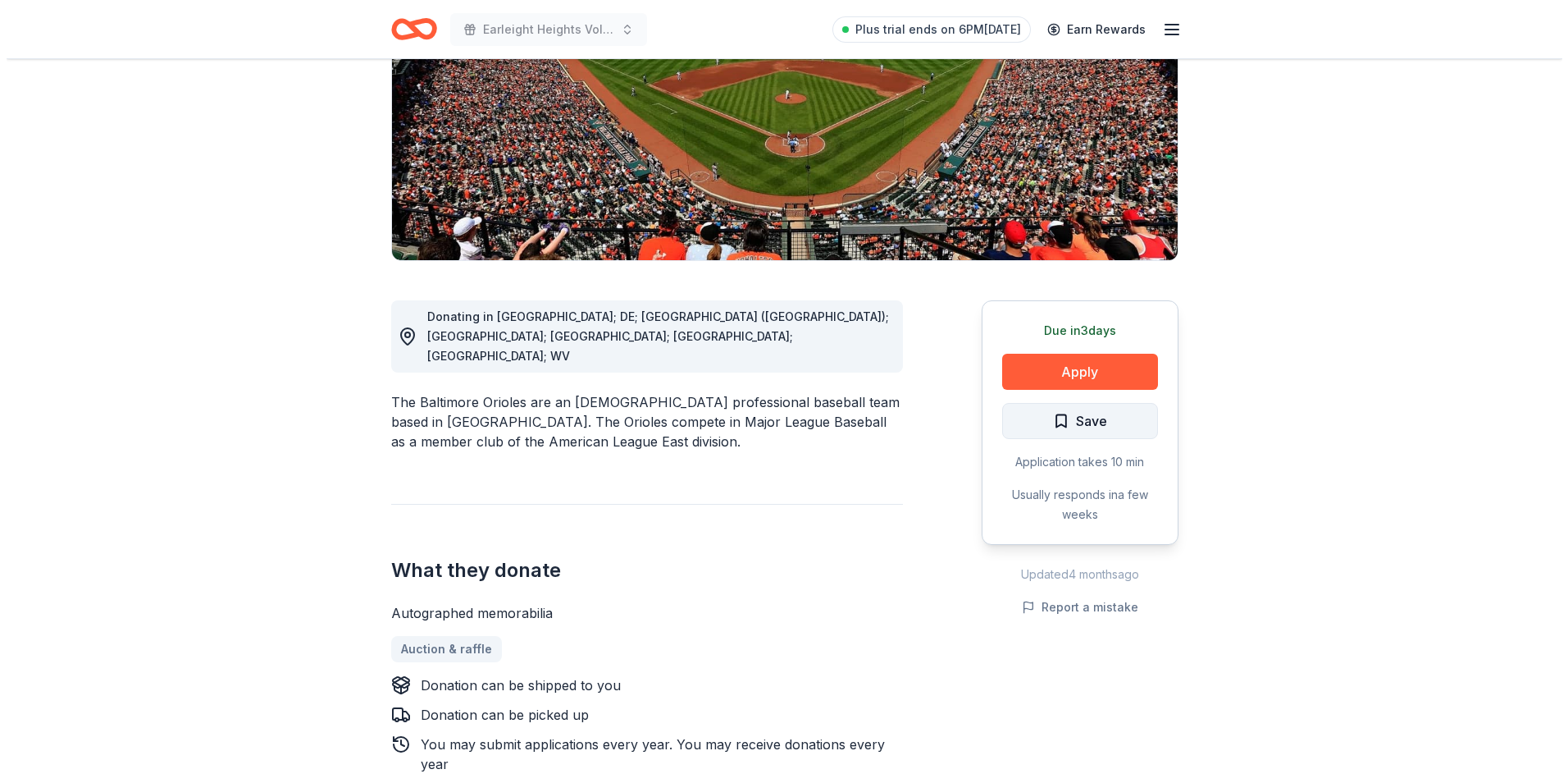
scroll to position [246, 0]
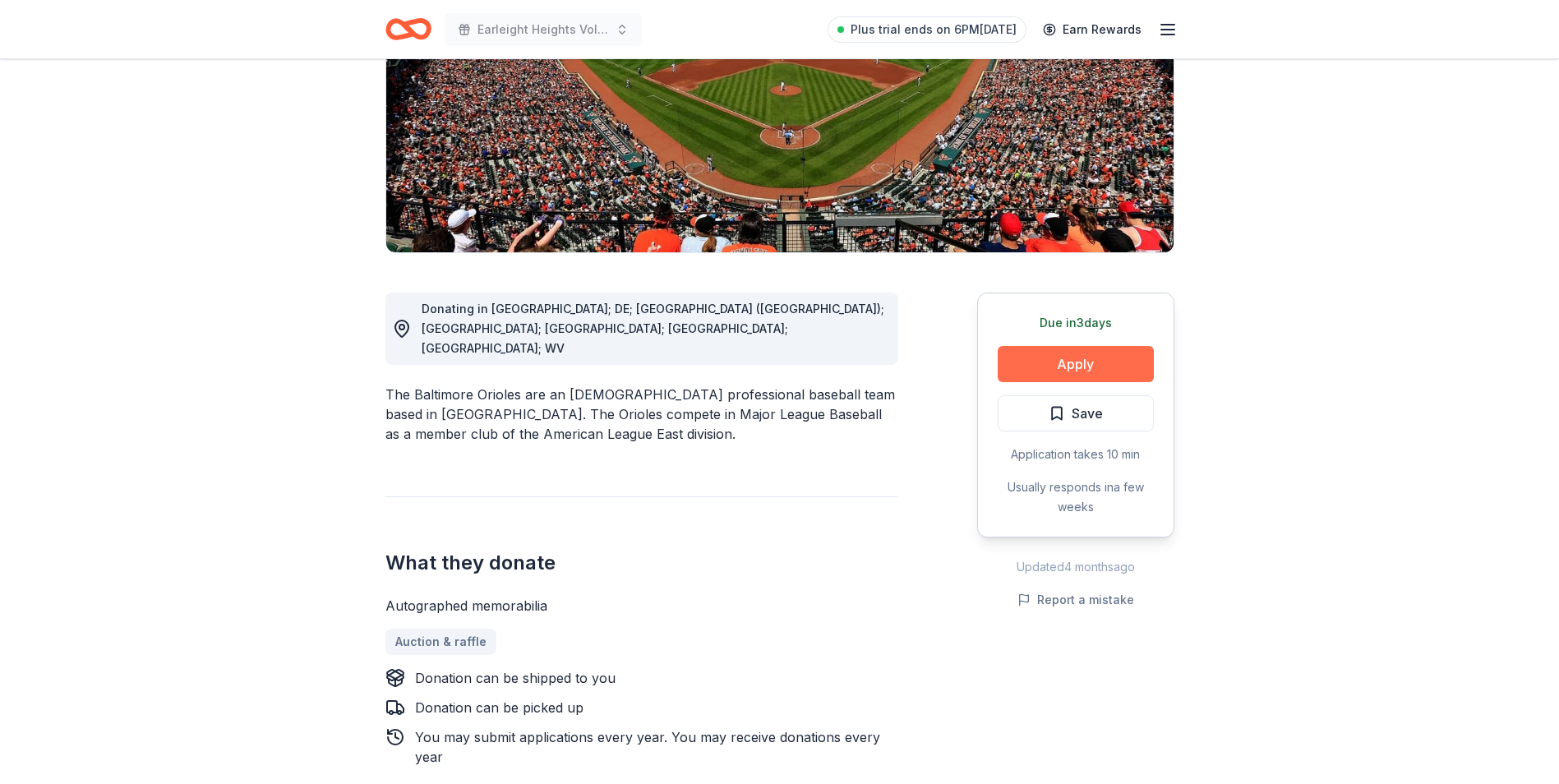
click at [1123, 366] on button "Apply" at bounding box center [1076, 364] width 156 height 36
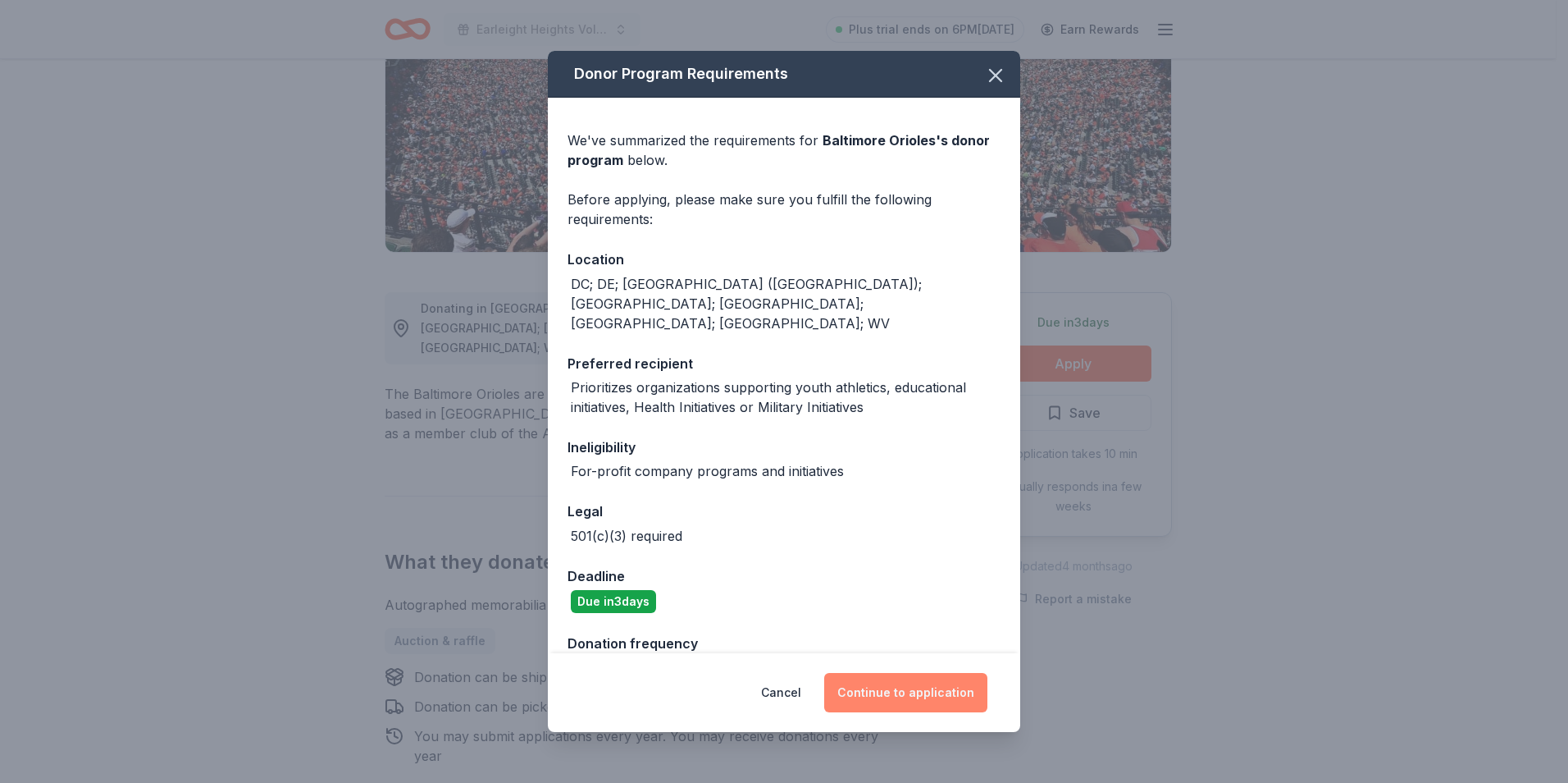
click at [945, 685] on button "Continue to application" at bounding box center [906, 692] width 163 height 40
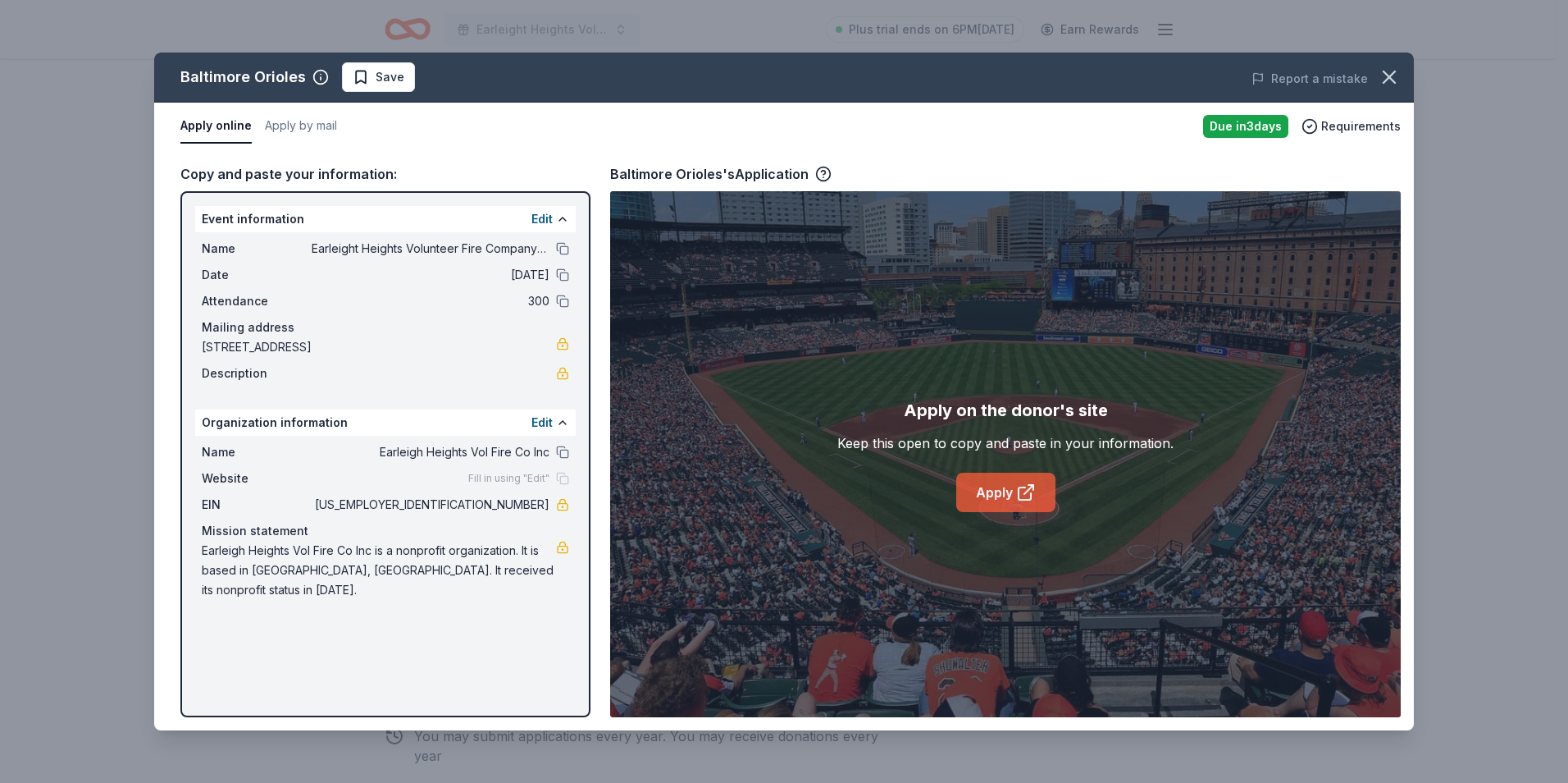
click at [986, 486] on link "Apply" at bounding box center [1005, 492] width 99 height 40
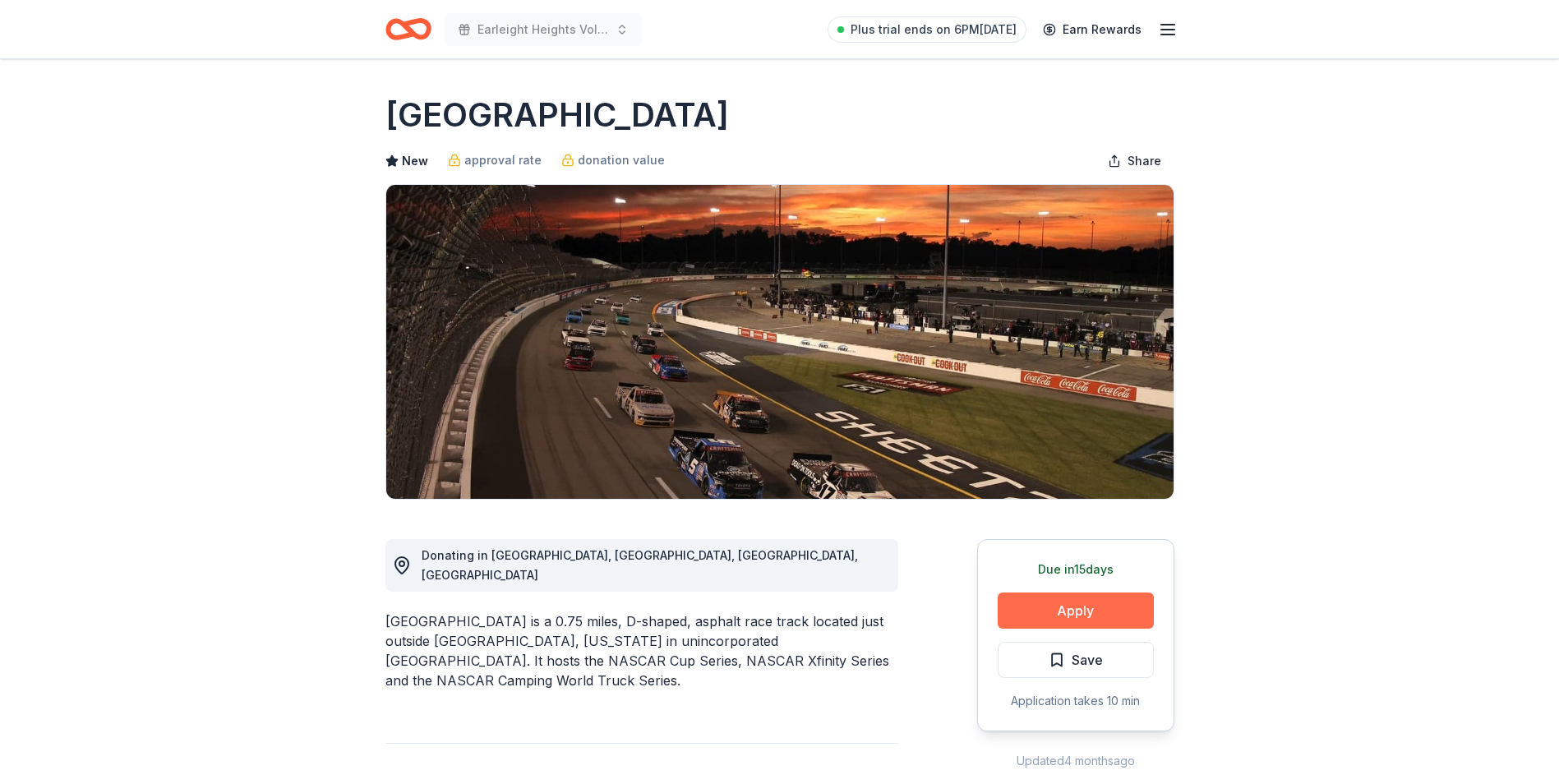
click at [1126, 608] on button "Apply" at bounding box center [1076, 610] width 156 height 36
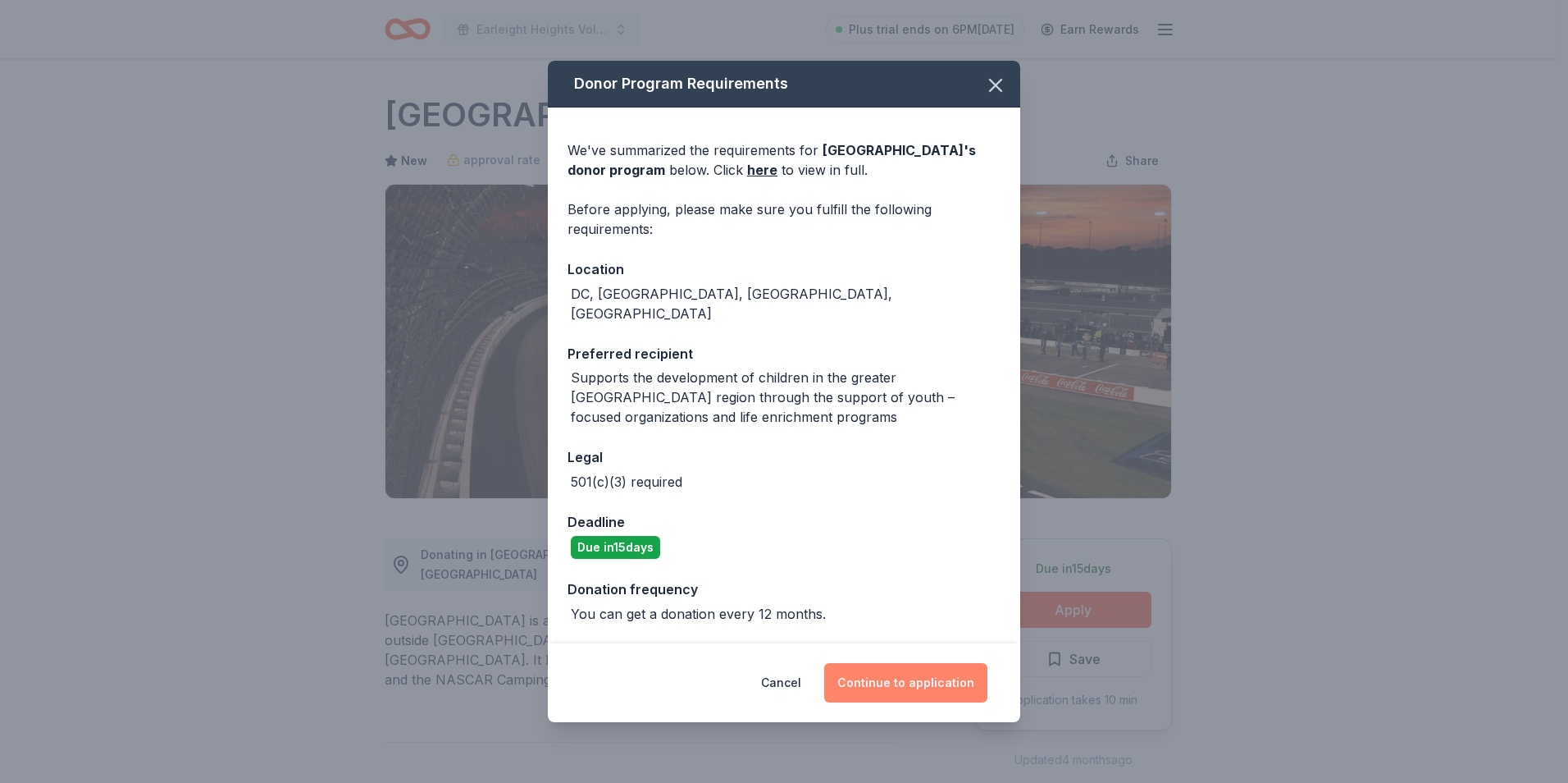
click at [935, 664] on button "Continue to application" at bounding box center [906, 682] width 163 height 40
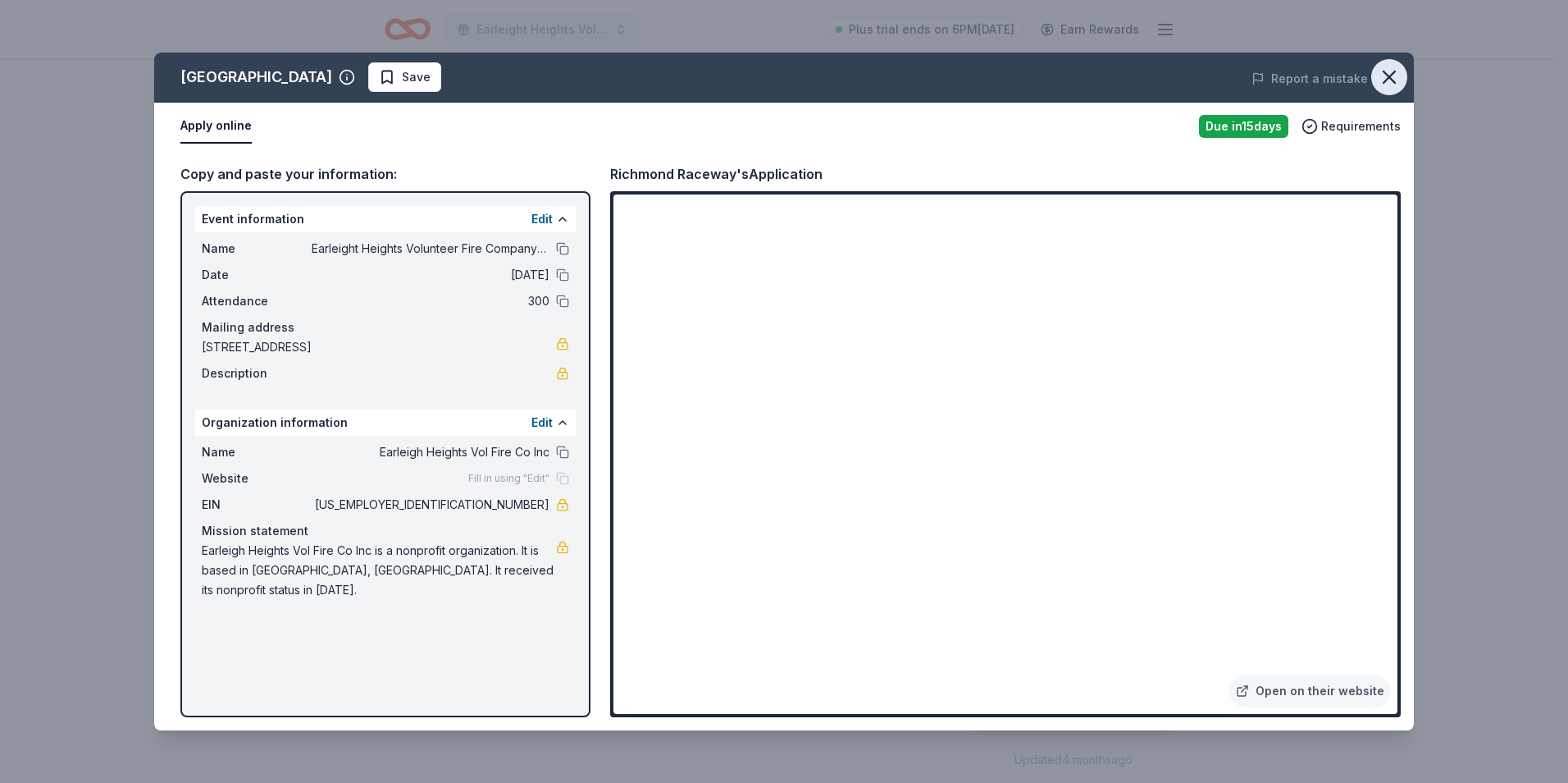
click at [1383, 77] on icon "button" at bounding box center [1389, 77] width 23 height 23
